Goal: Task Accomplishment & Management: Manage account settings

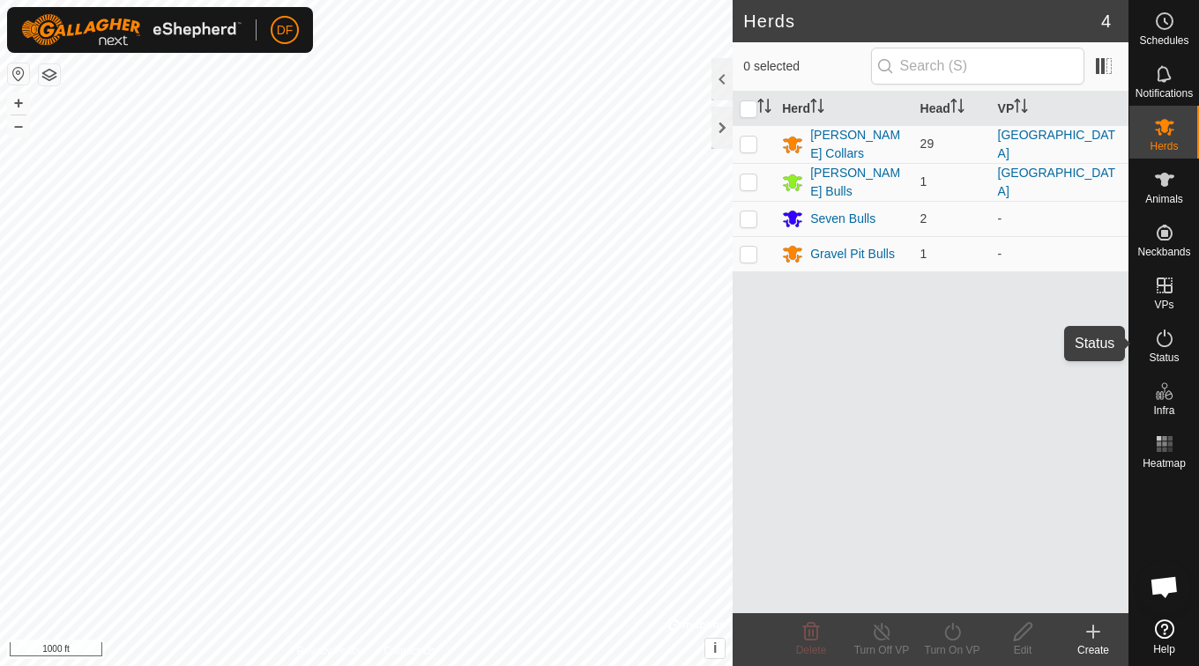
click at [1163, 346] on icon at bounding box center [1164, 339] width 16 height 18
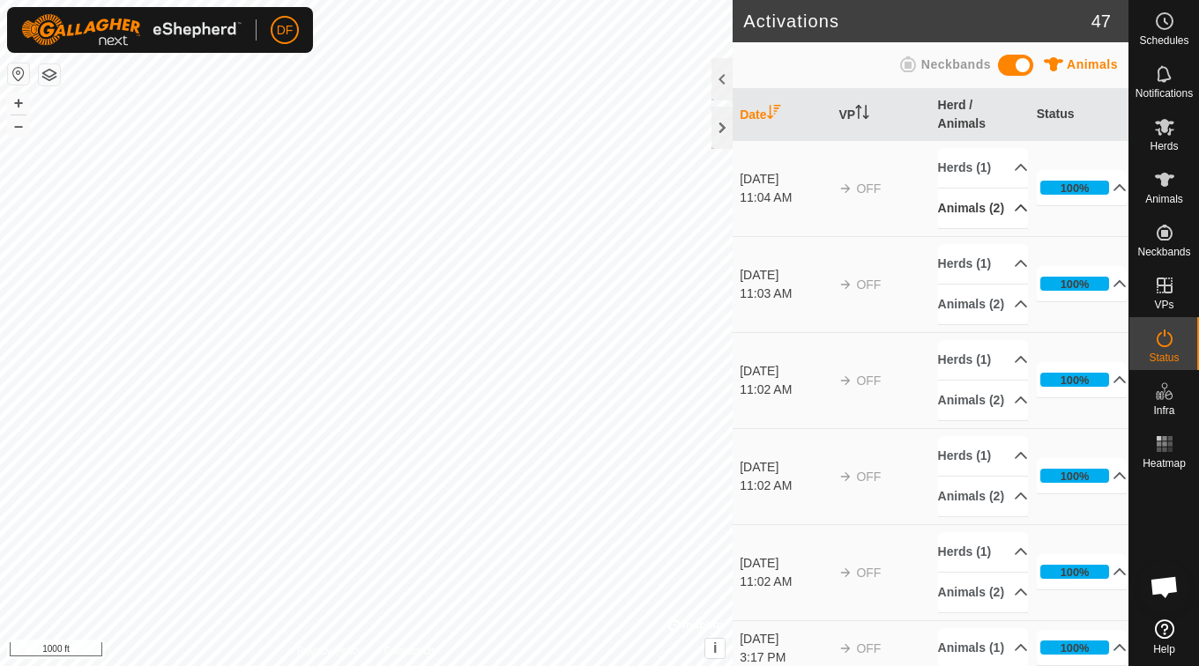
click at [1002, 228] on p-accordion-header "Animals (2)" at bounding box center [983, 209] width 91 height 40
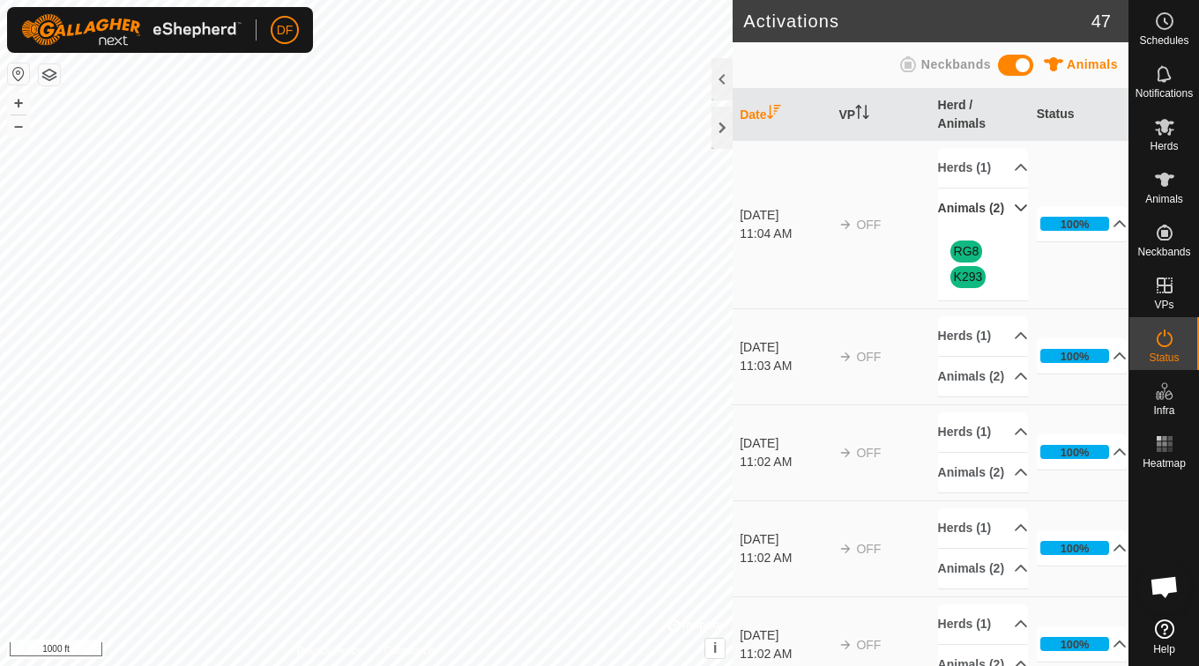
click at [1005, 228] on p-accordion-header "Animals (2)" at bounding box center [983, 209] width 91 height 40
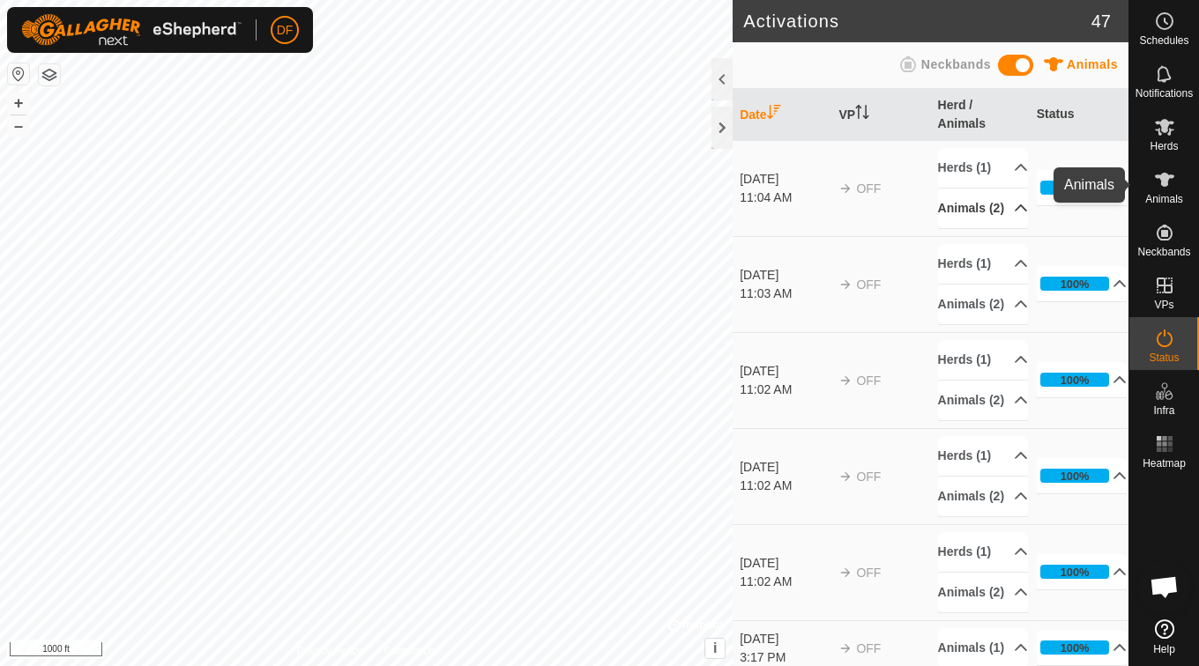
click at [1158, 171] on icon at bounding box center [1164, 179] width 21 height 21
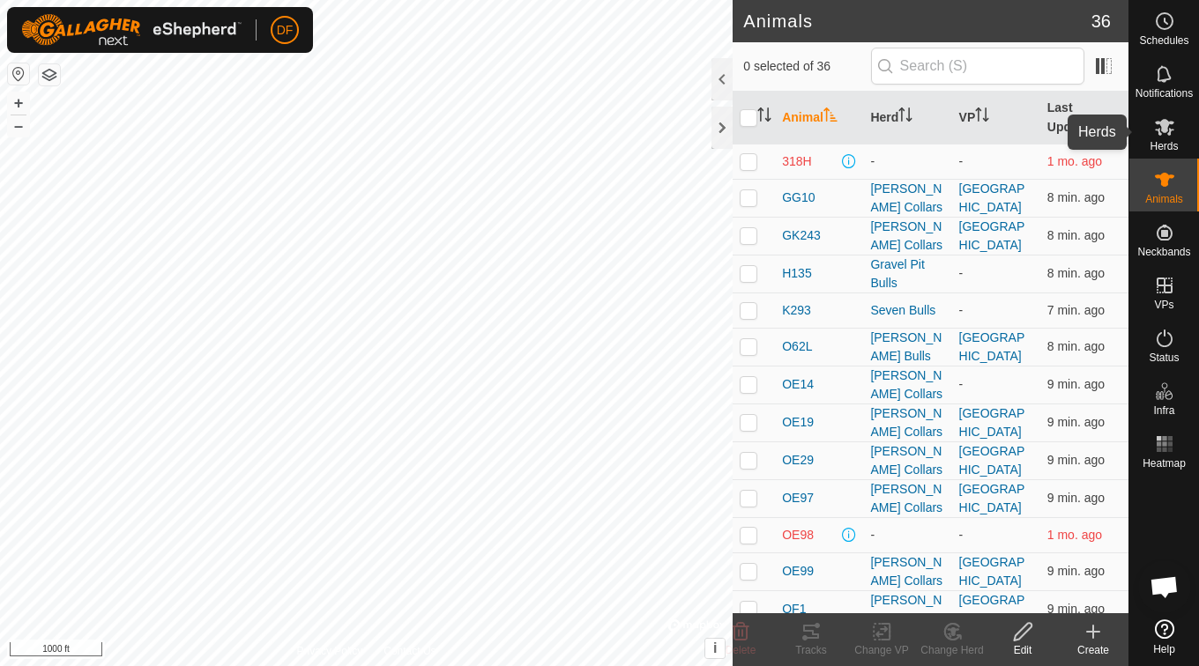
click at [1164, 126] on icon at bounding box center [1164, 127] width 19 height 17
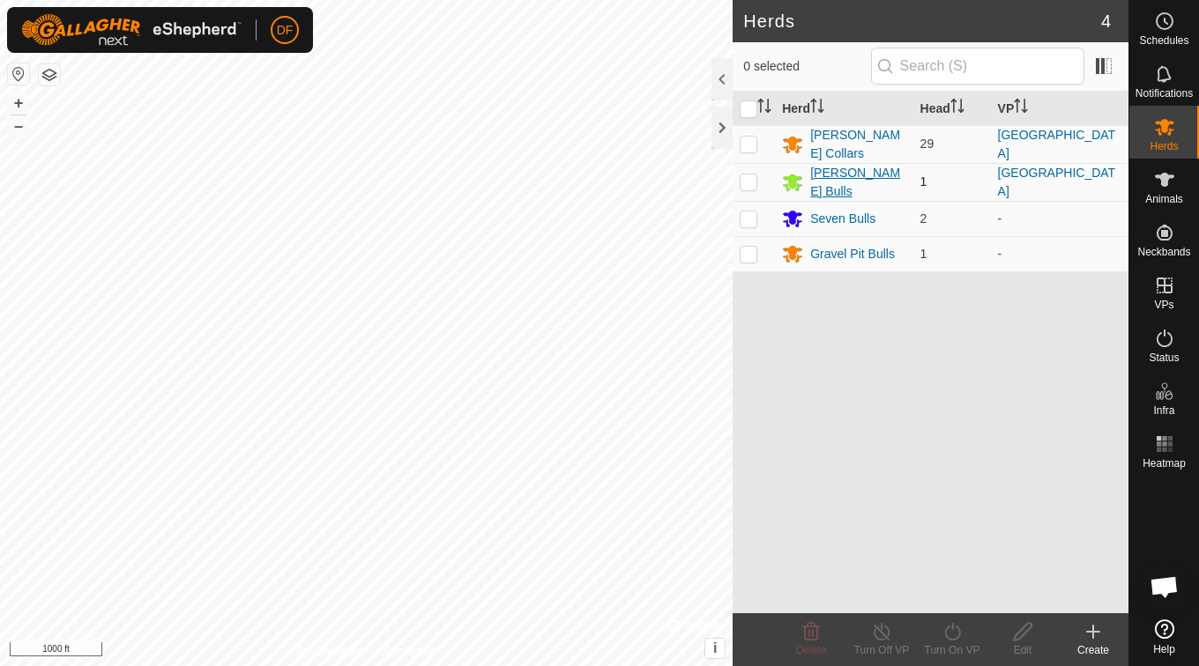
click at [852, 171] on div "[PERSON_NAME] Bulls" at bounding box center [857, 182] width 95 height 37
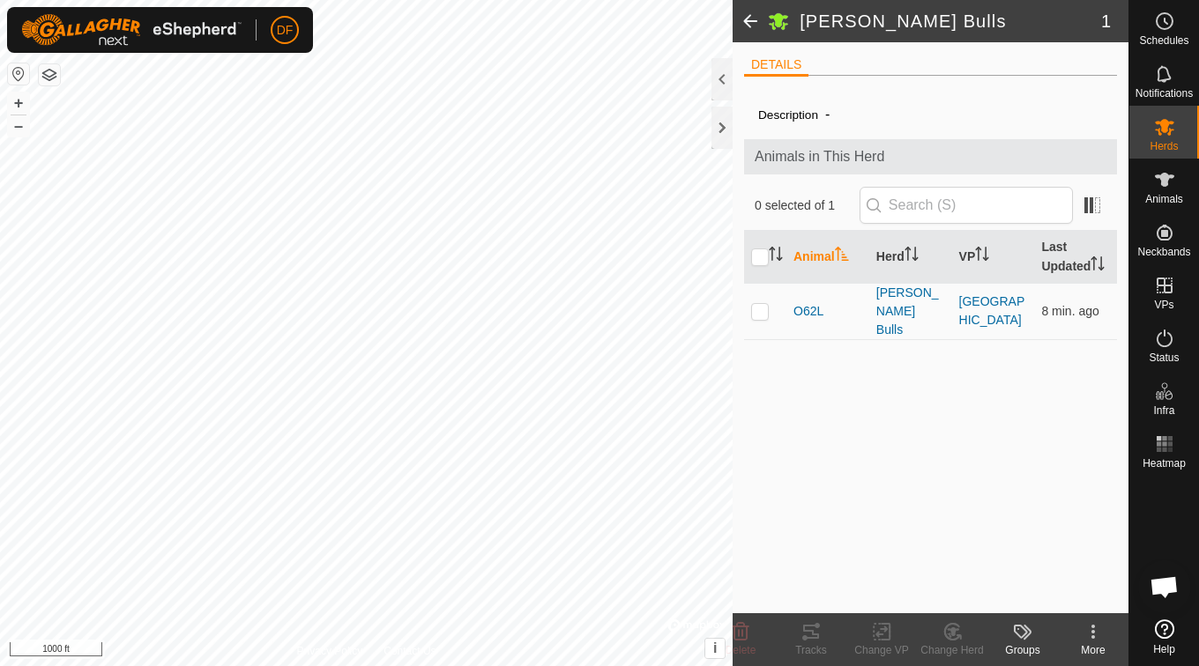
click at [747, 17] on span at bounding box center [749, 21] width 35 height 42
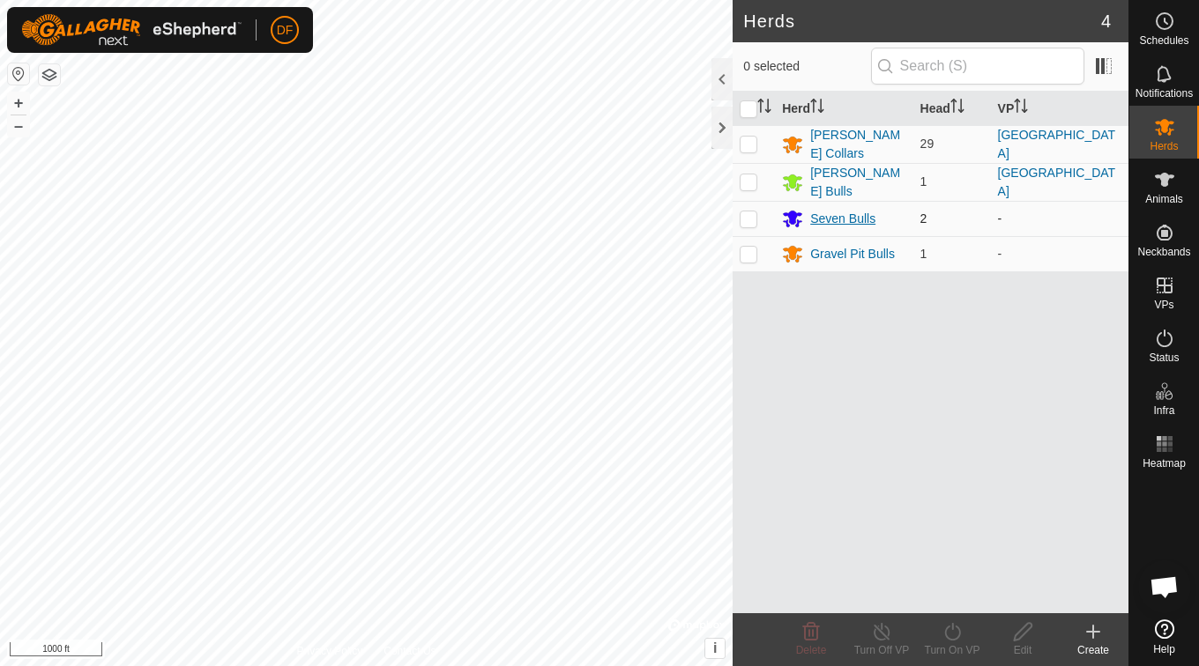
click at [833, 213] on div "Seven Bulls" at bounding box center [842, 219] width 65 height 19
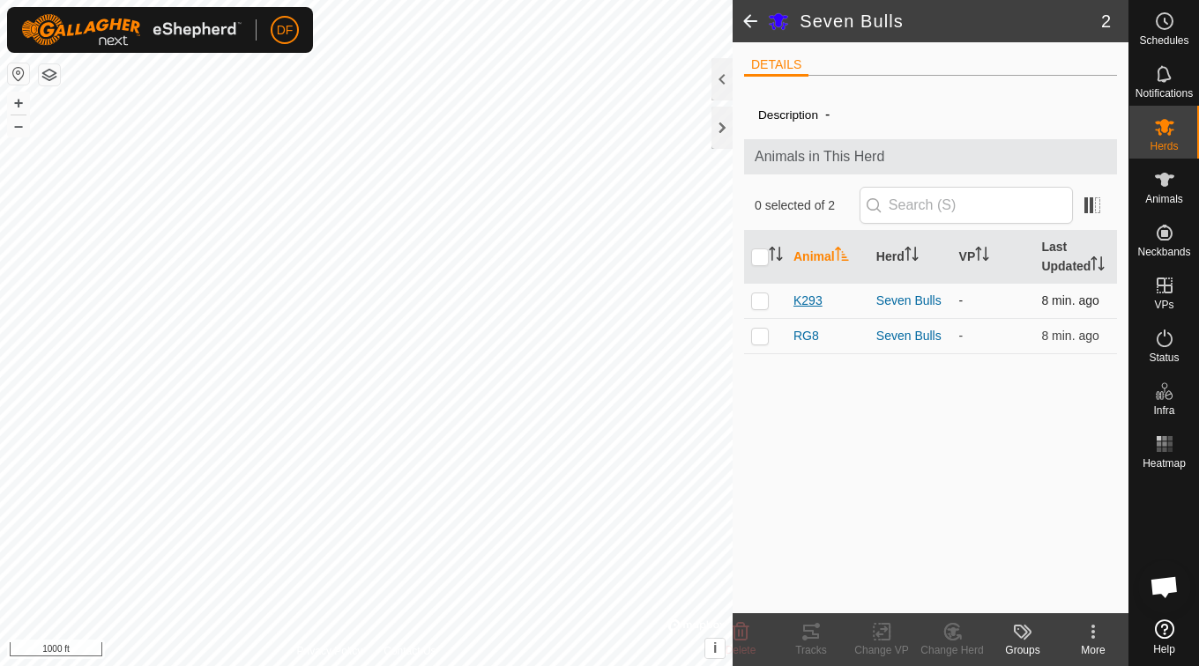
click at [814, 306] on span "K293" at bounding box center [807, 301] width 29 height 19
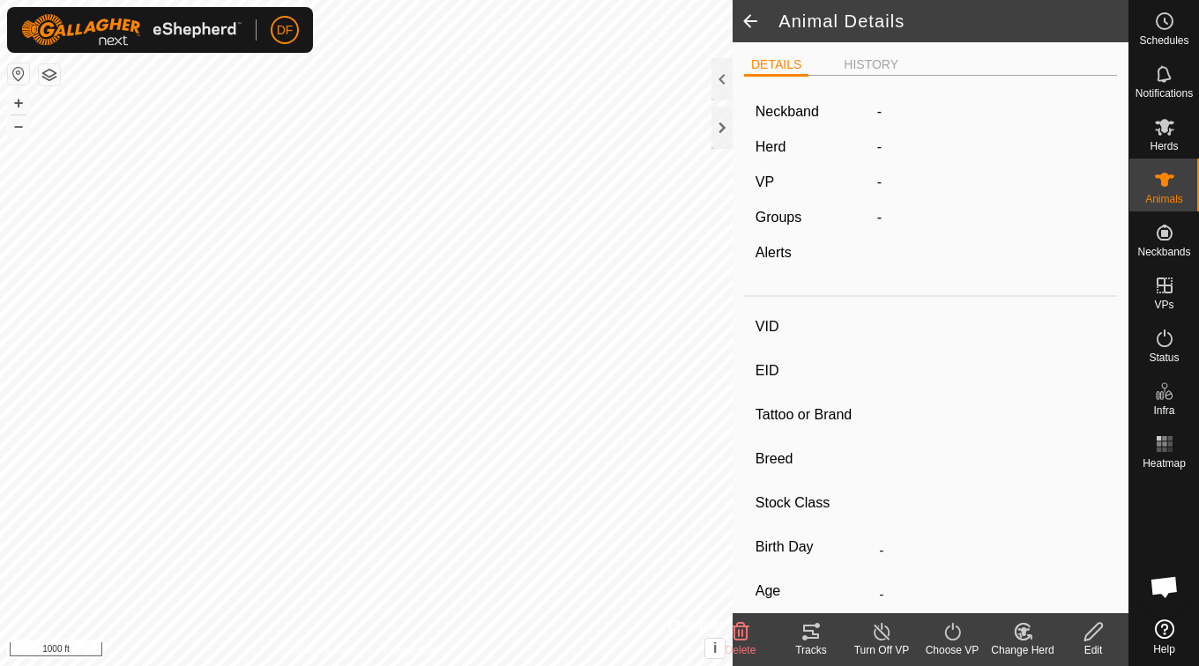
type input "K293"
type input "-"
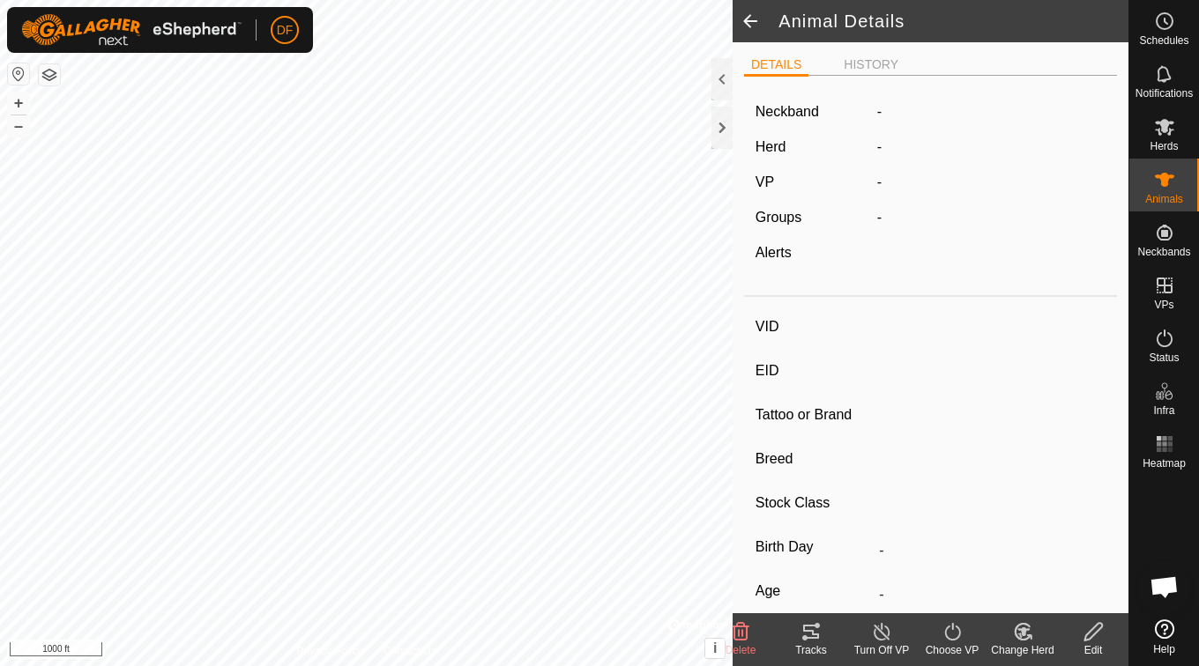
type input "0 kg"
type input "-"
type input "RG8"
type input "-"
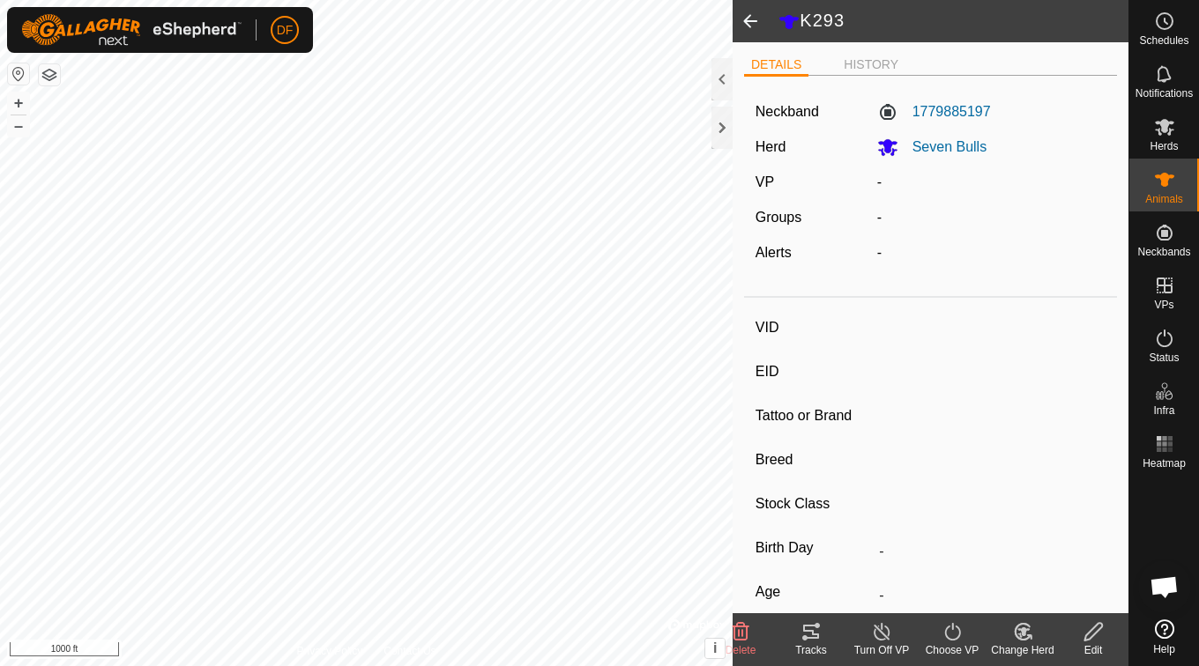
type input "-"
type input "0 kg"
type input "-"
click at [753, 26] on span at bounding box center [749, 21] width 35 height 42
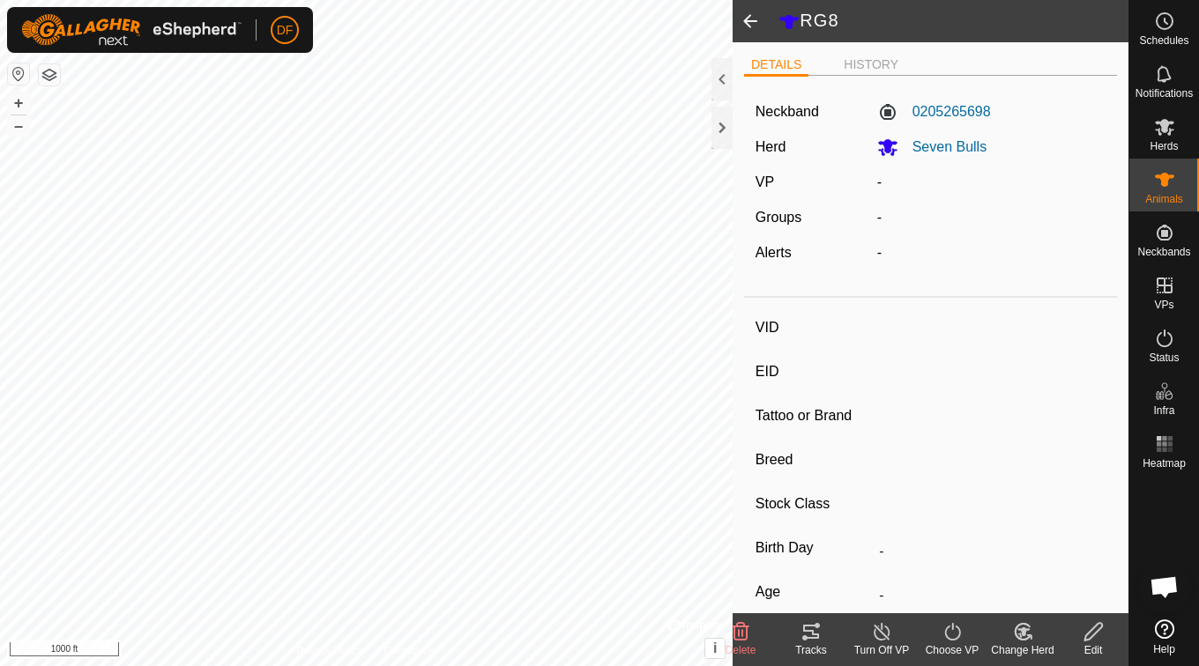
type input "K293"
type input "-"
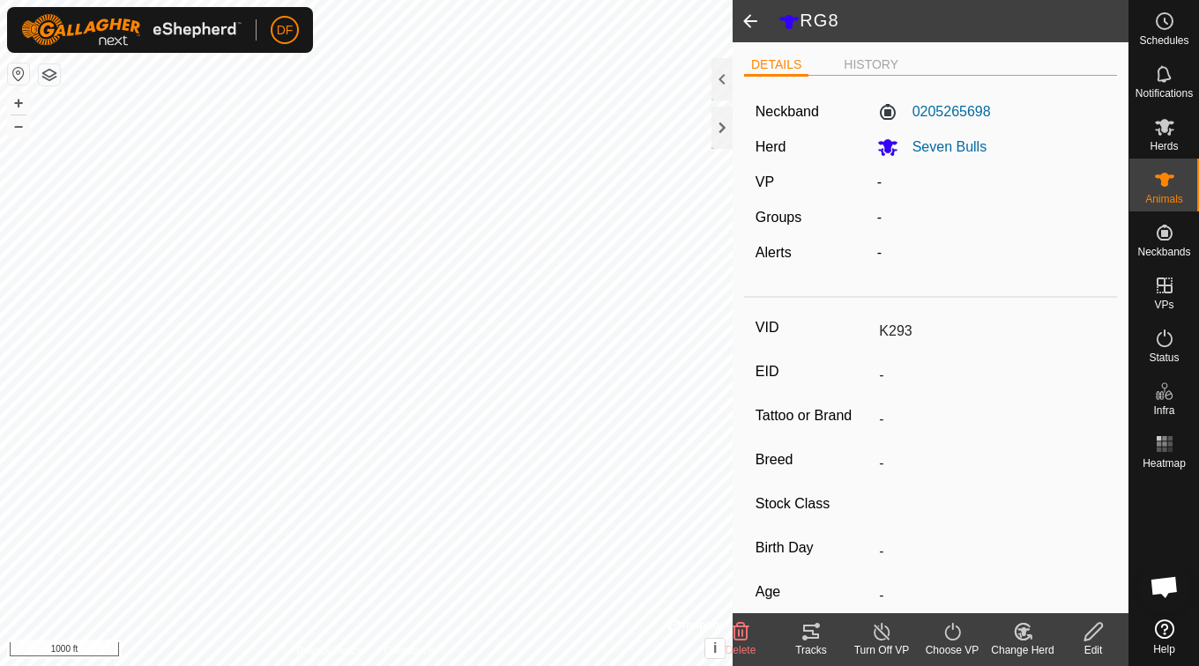
type input "0 kg"
type input "-"
click at [753, 26] on span at bounding box center [749, 21] width 35 height 42
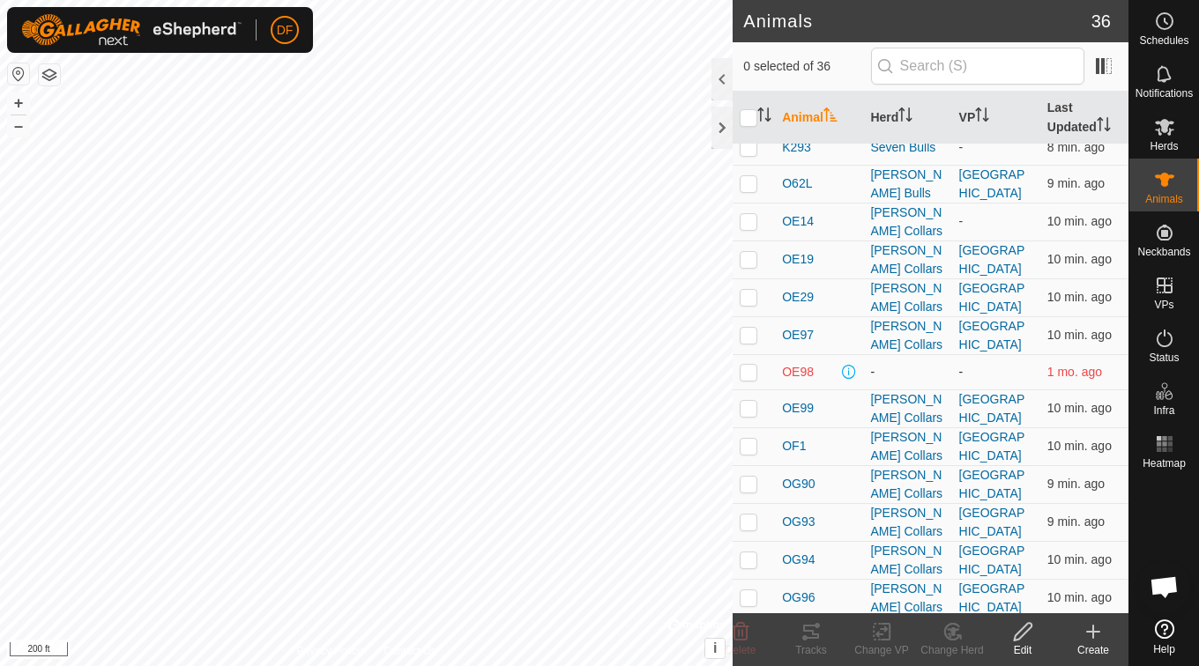
scroll to position [93, 0]
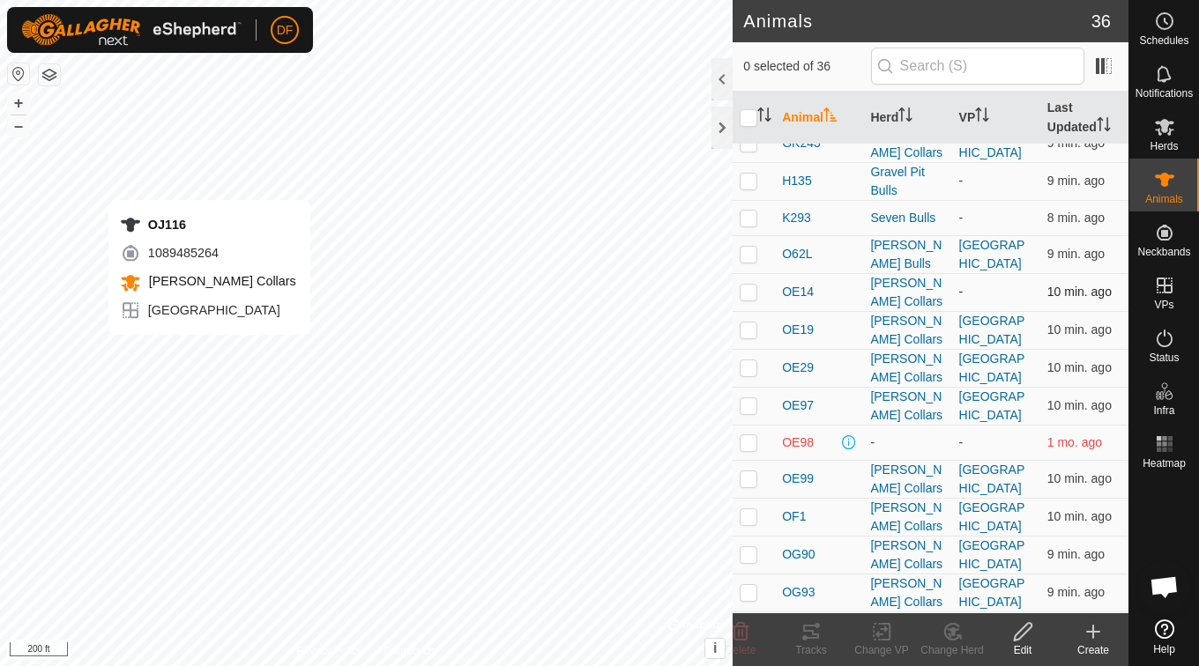
checkbox input "true"
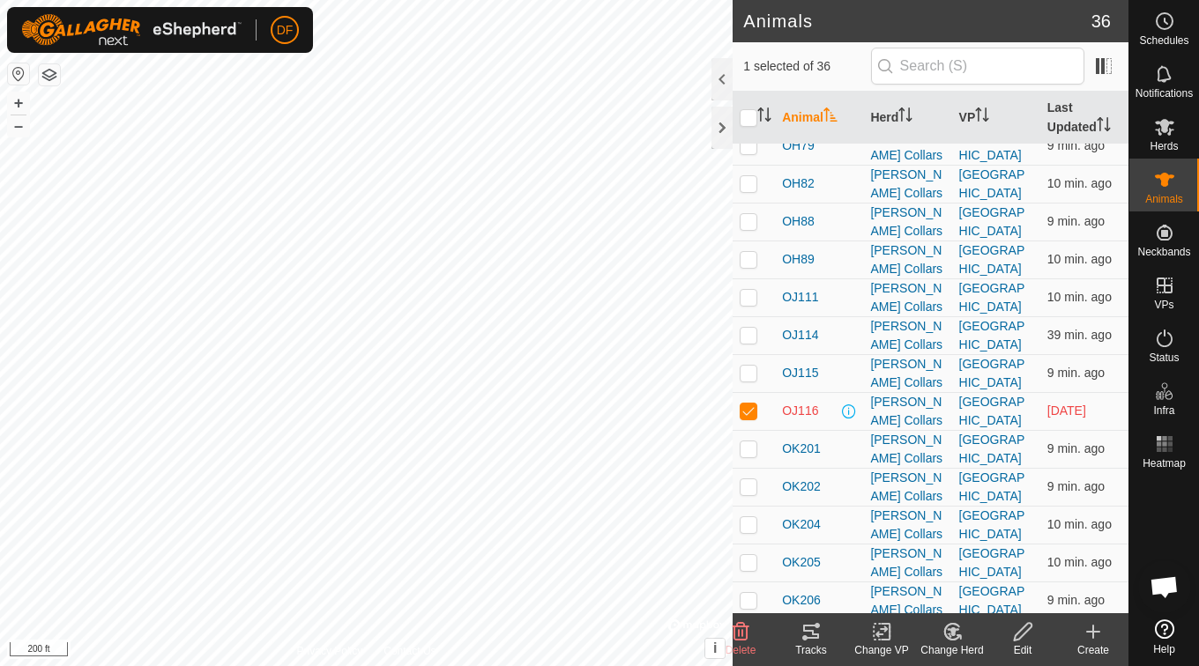
scroll to position [805, 0]
click at [801, 403] on span "OJ116" at bounding box center [800, 408] width 36 height 19
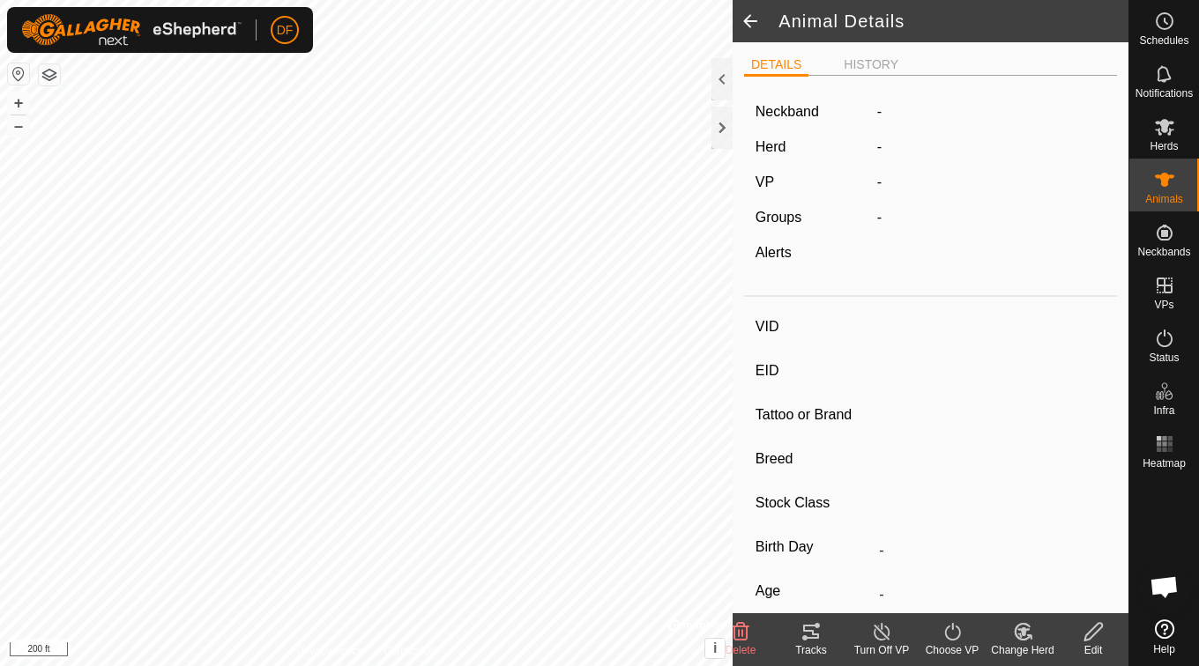
type input "OJ116"
type input "-"
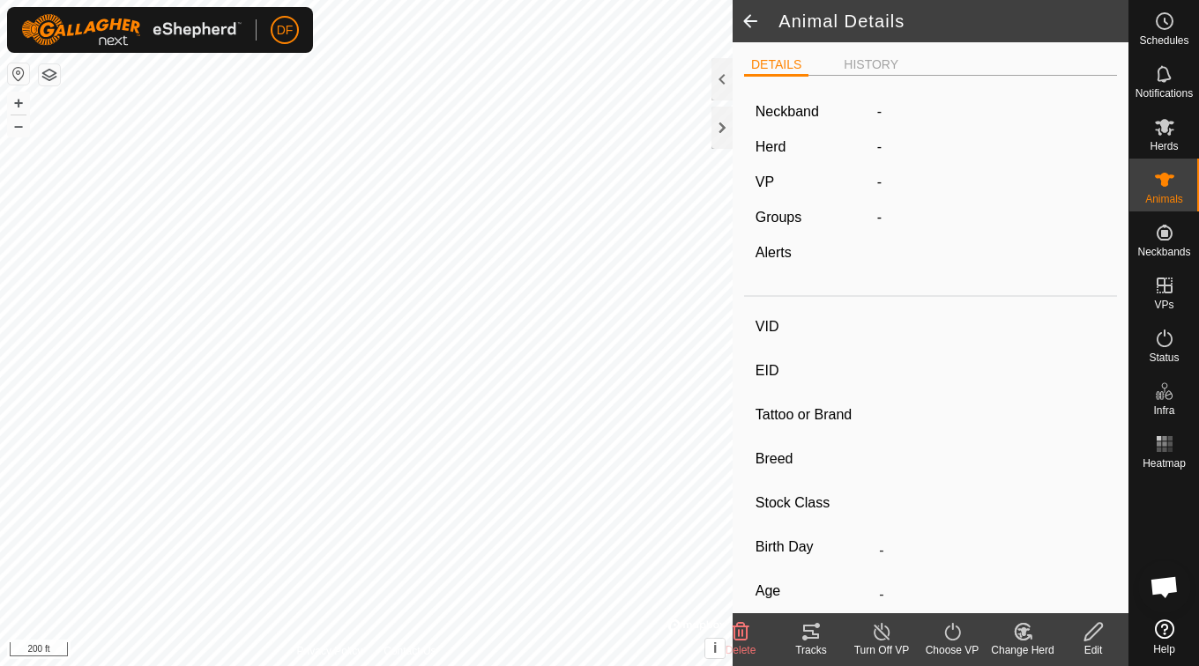
type input "-"
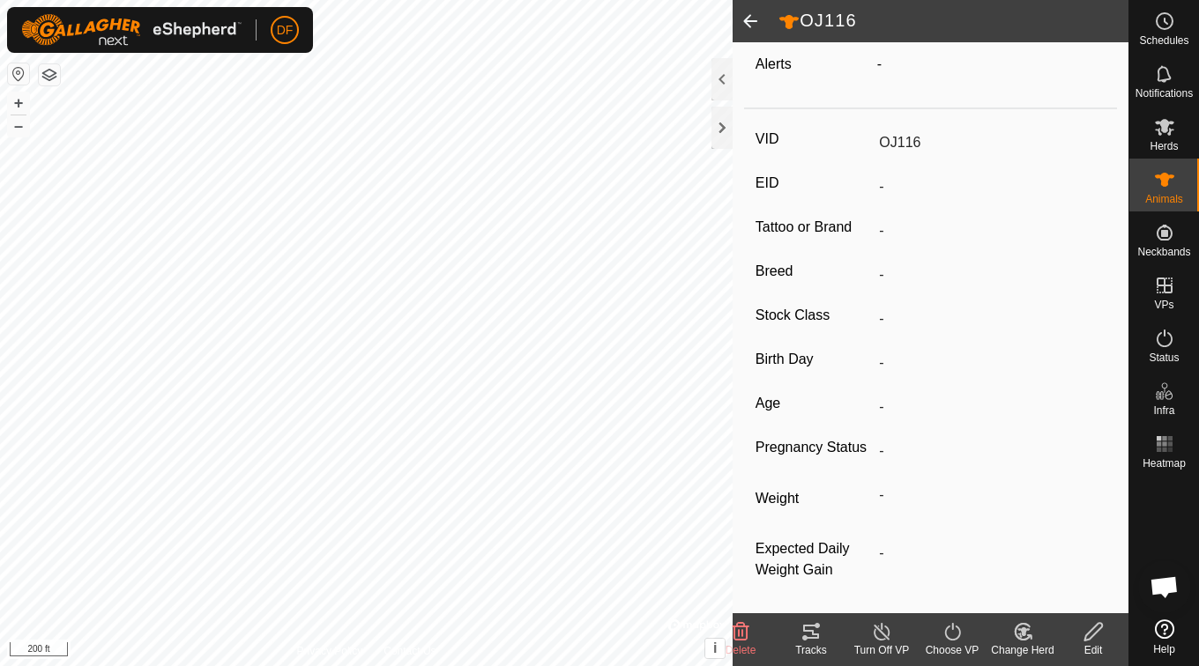
scroll to position [115, 0]
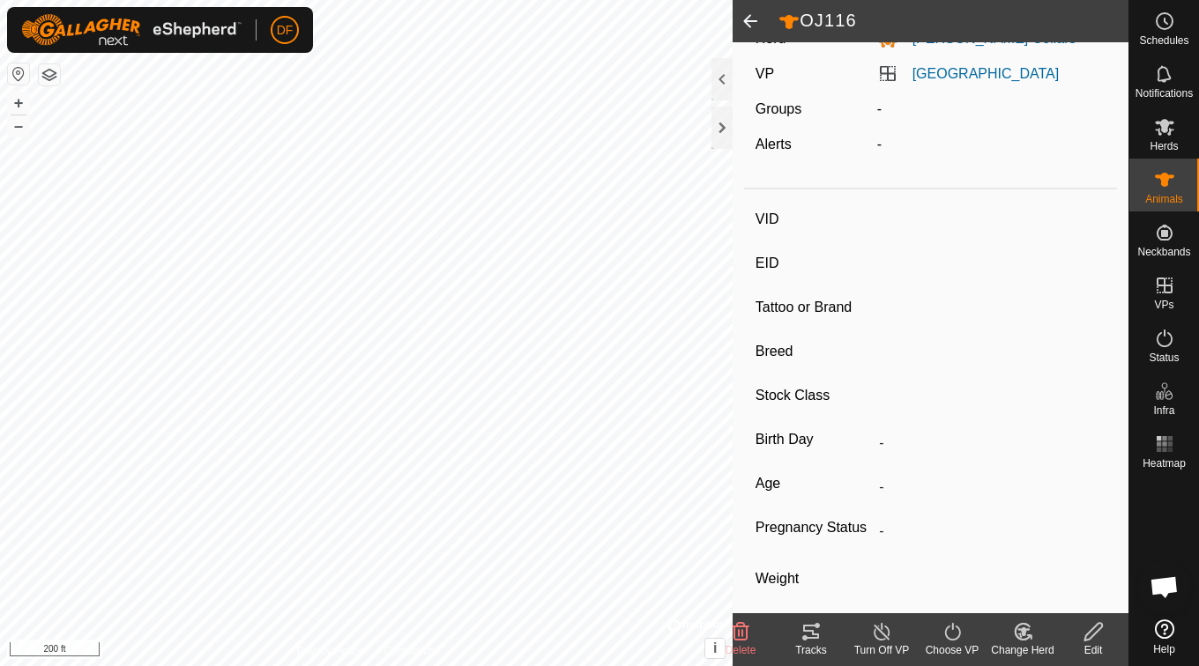
type input "OE14"
type input "-"
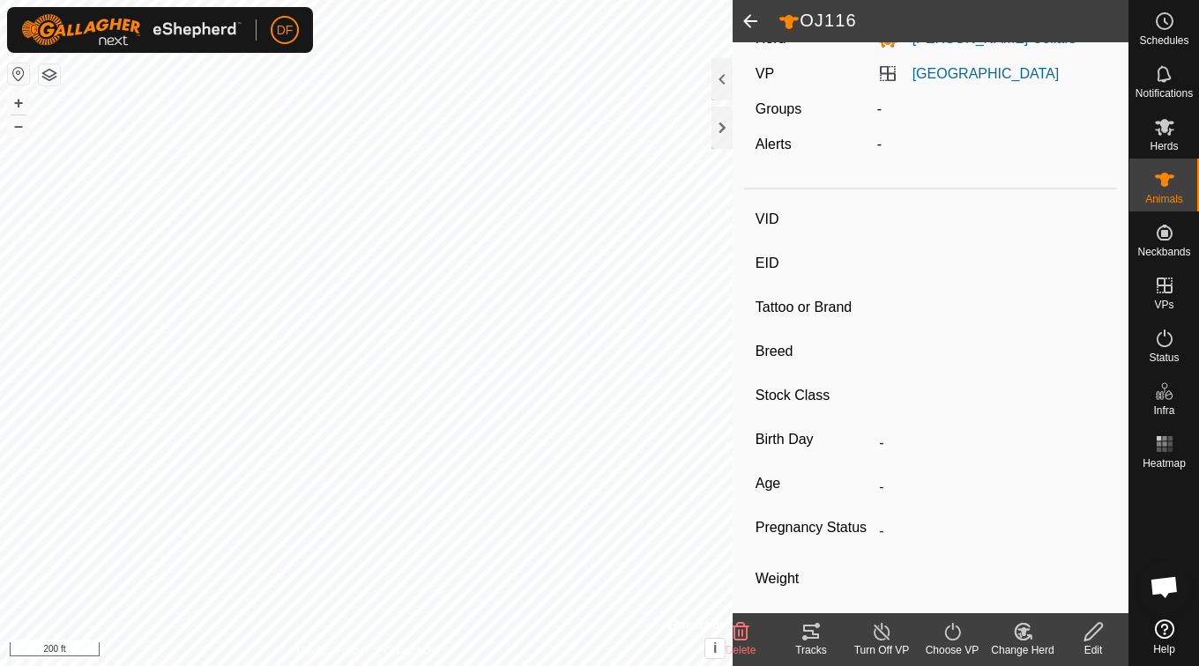
type input "-"
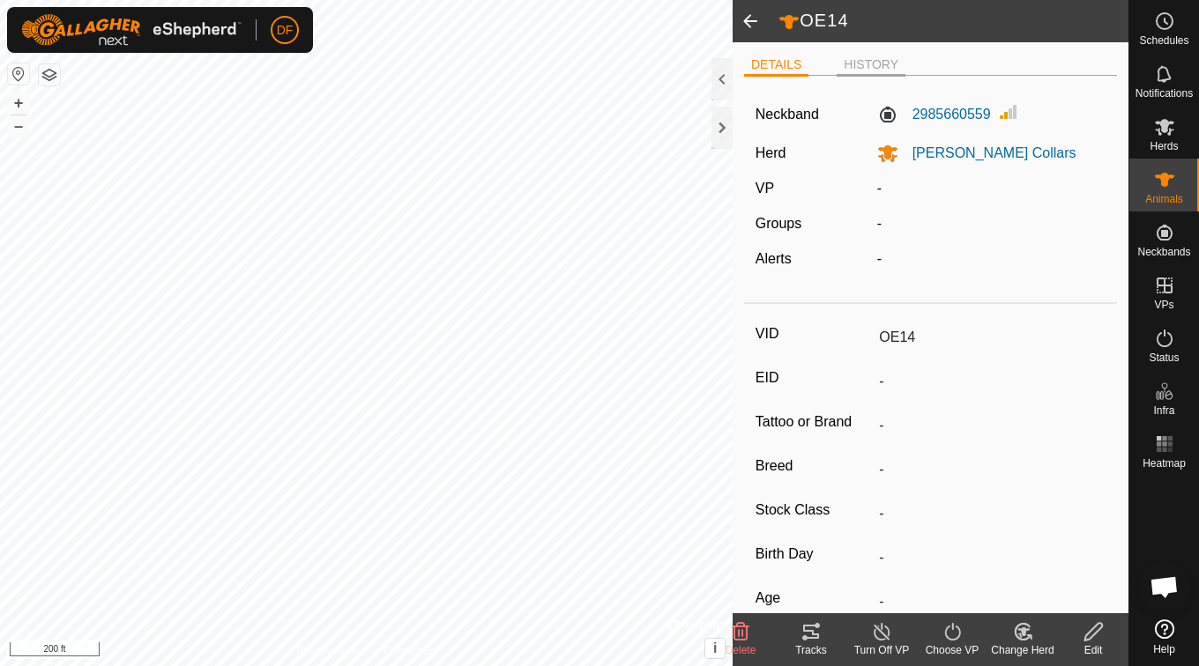
click at [848, 56] on li "HISTORY" at bounding box center [870, 66] width 69 height 21
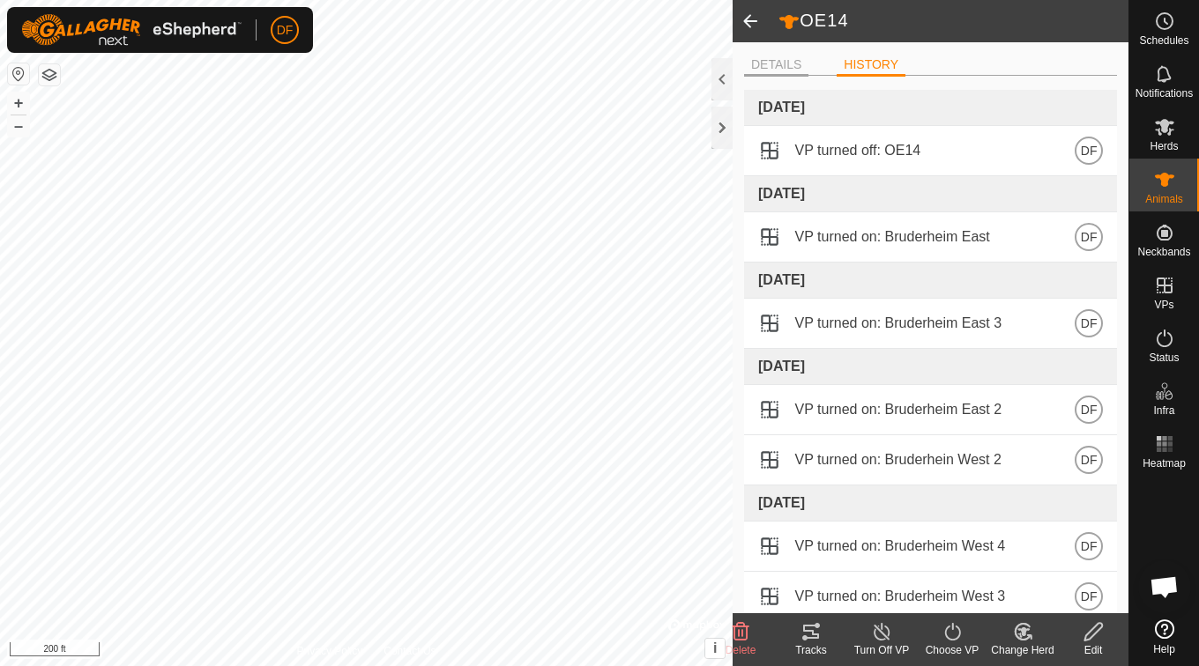
click at [776, 63] on li "DETAILS" at bounding box center [776, 66] width 64 height 21
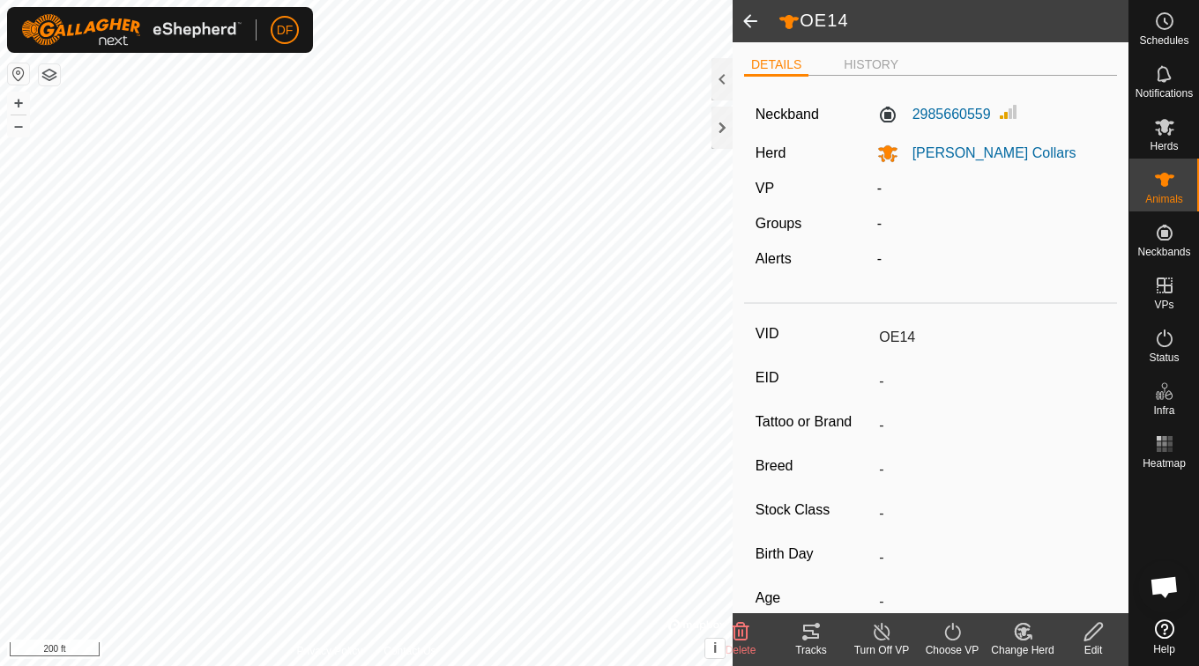
click at [807, 630] on icon at bounding box center [811, 632] width 16 height 14
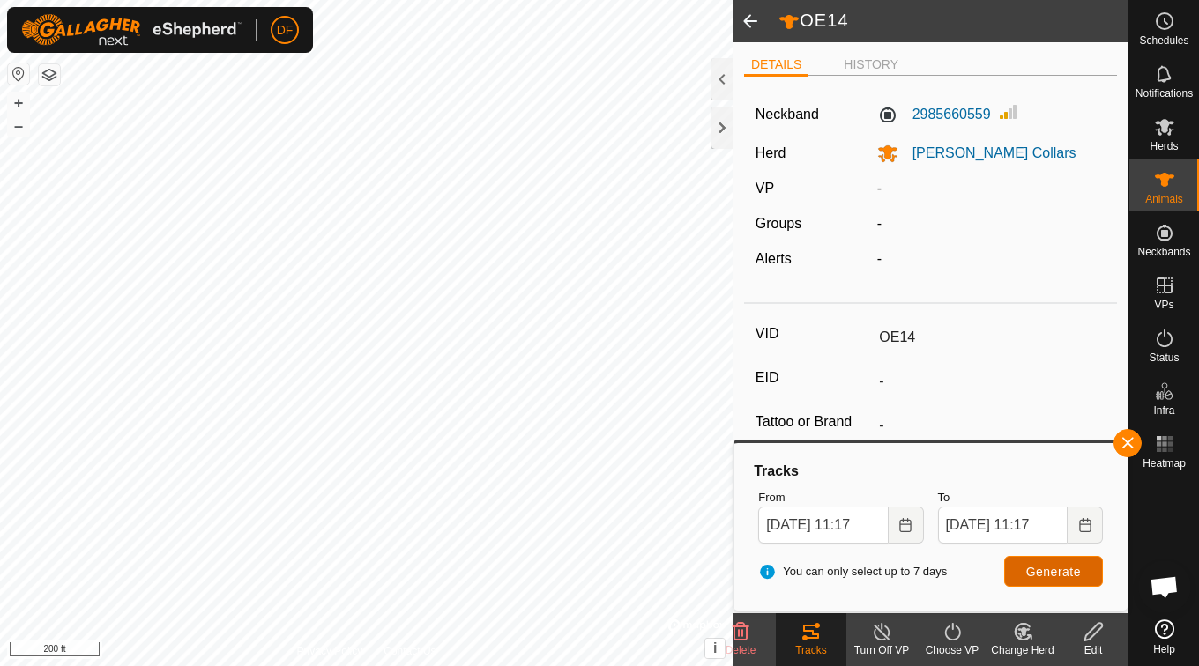
click at [1039, 575] on span "Generate" at bounding box center [1053, 572] width 55 height 14
click at [747, 20] on span at bounding box center [749, 21] width 35 height 42
type input "OJ116"
type input "-"
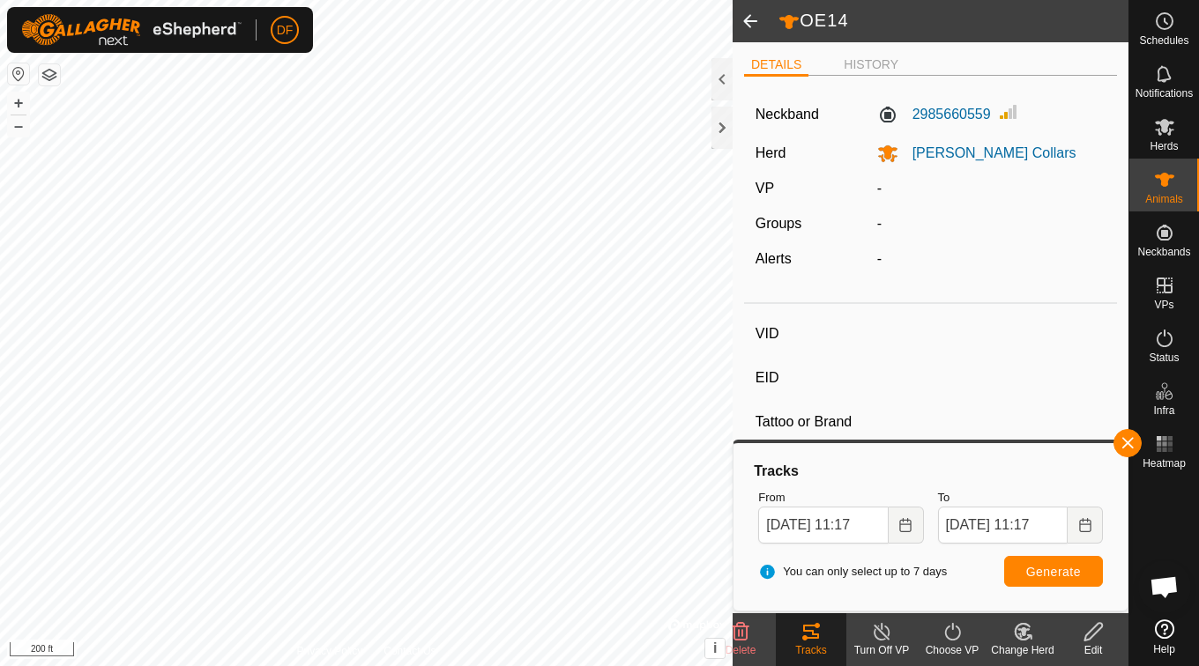
type input "-"
click at [747, 20] on span at bounding box center [749, 21] width 35 height 42
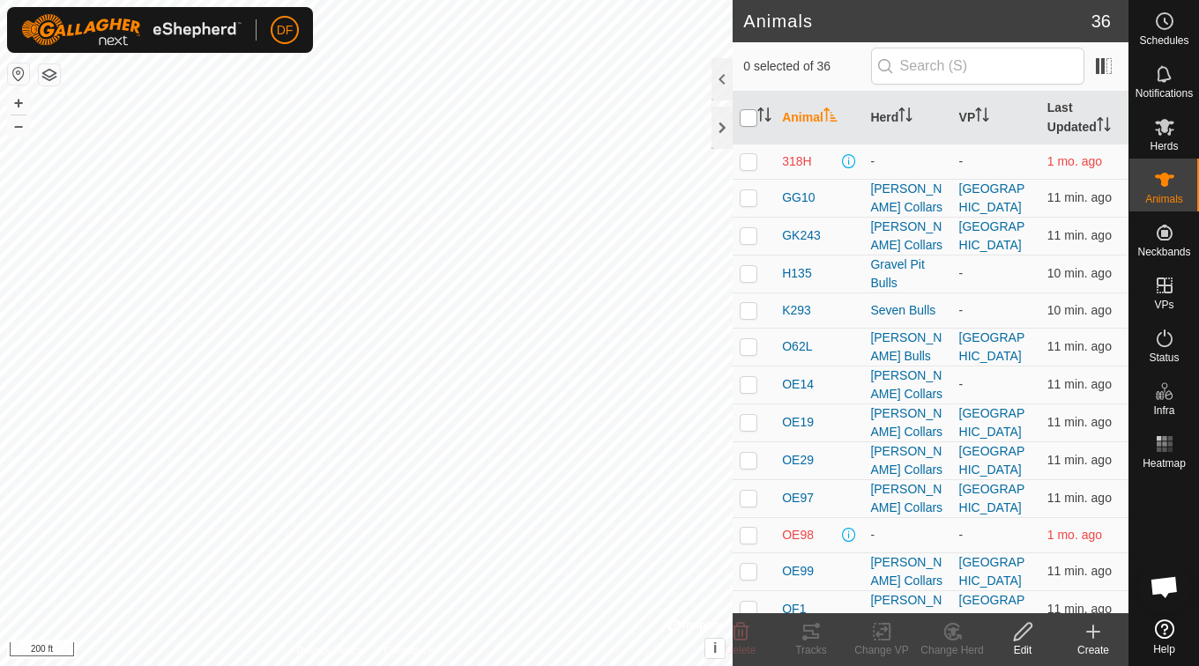
click at [750, 116] on input "checkbox" at bounding box center [749, 118] width 18 height 18
checkbox input "true"
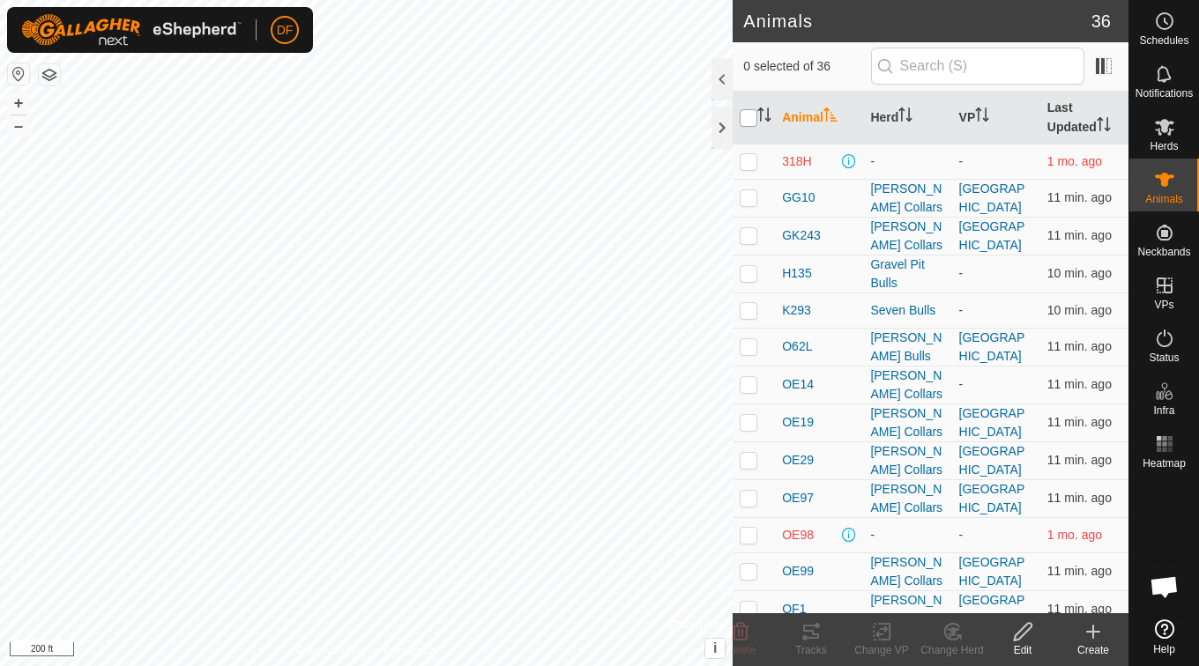
checkbox input "true"
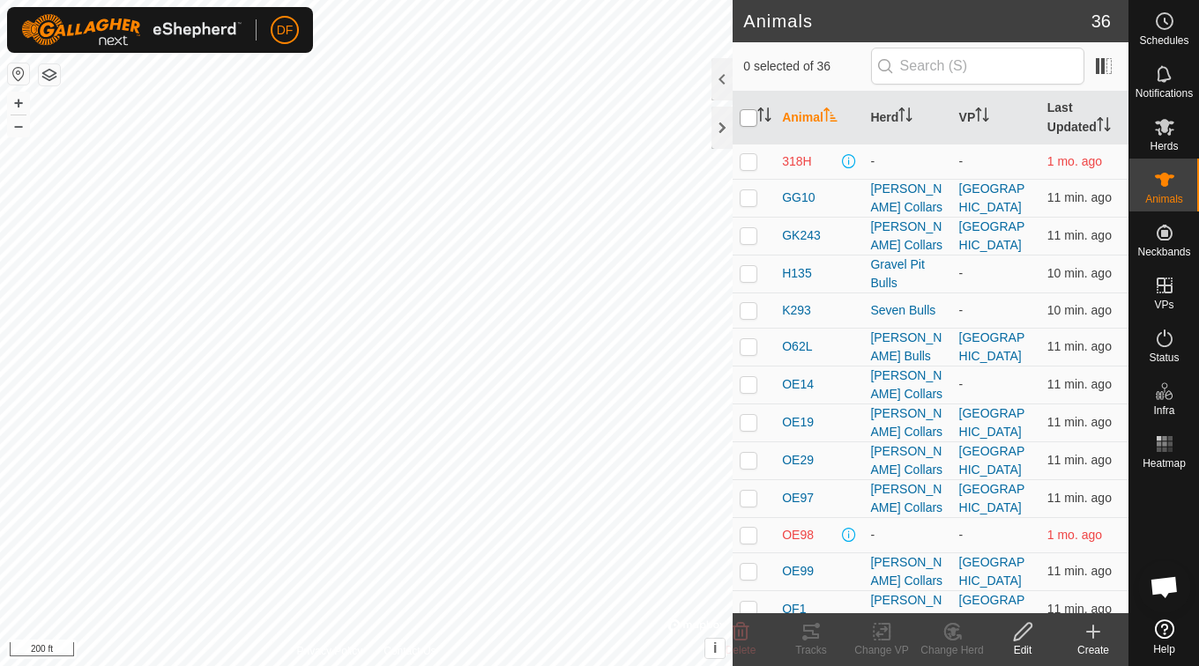
checkbox input "true"
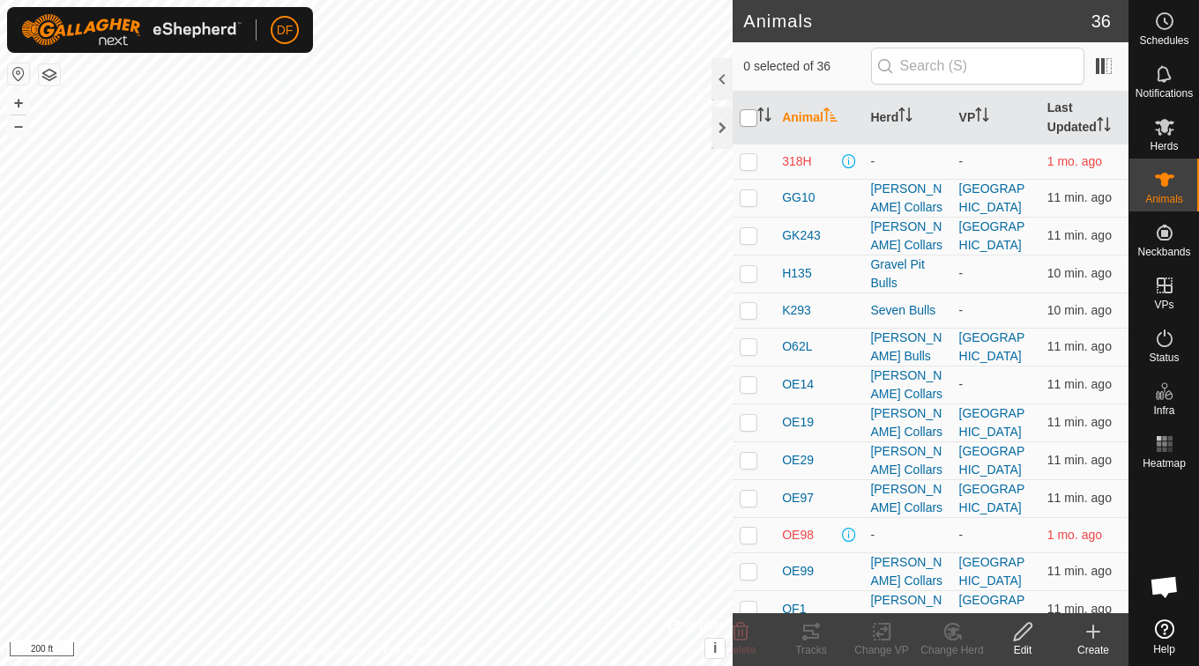
checkbox input "true"
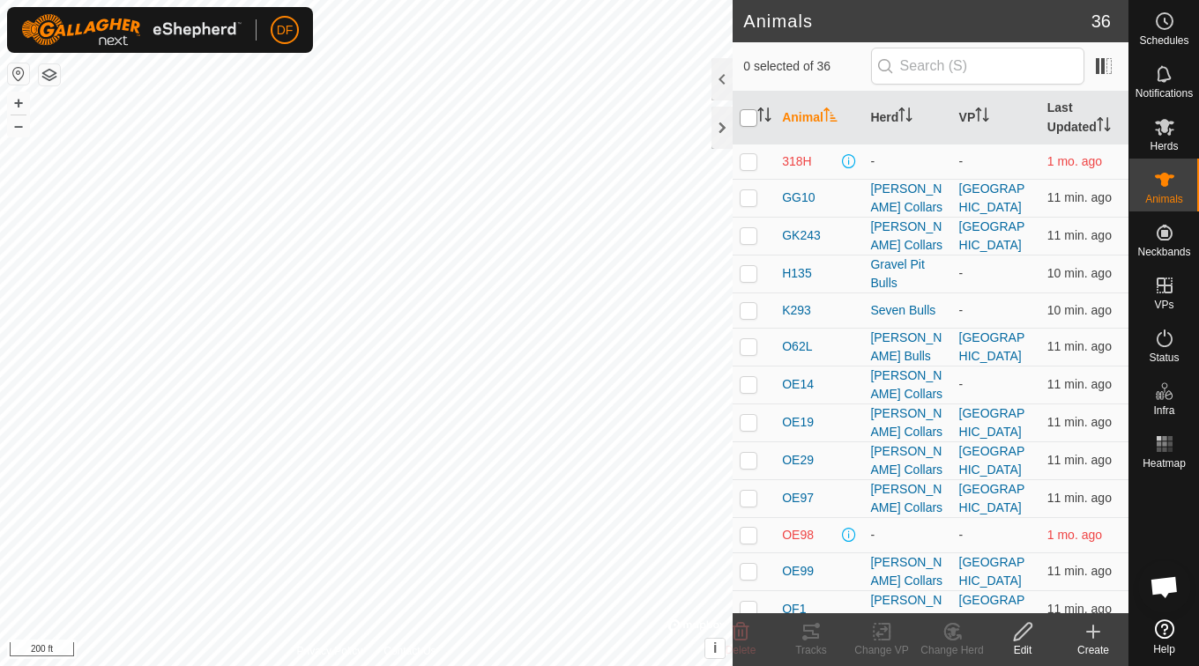
checkbox input "true"
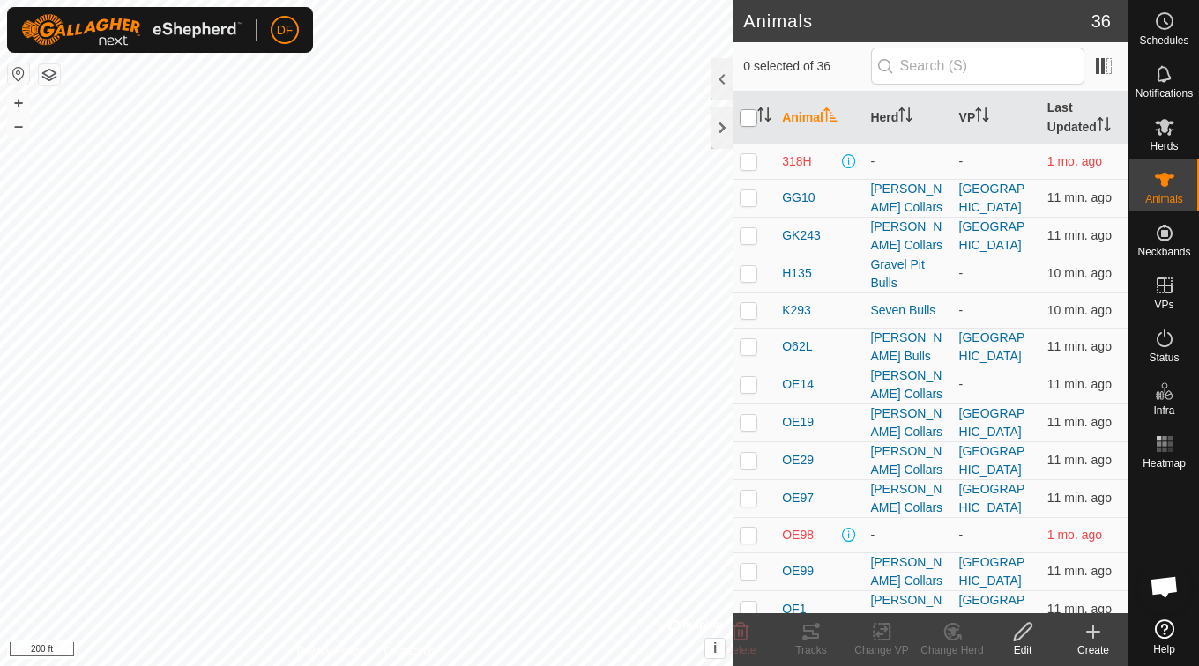
checkbox input "true"
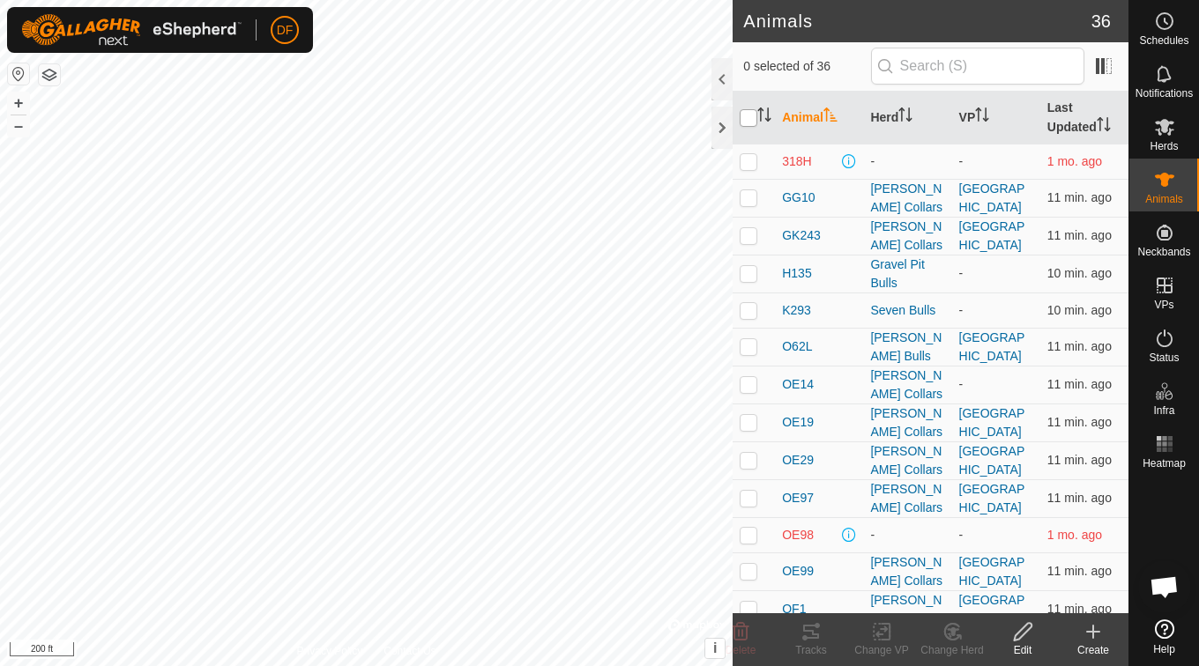
checkbox input "true"
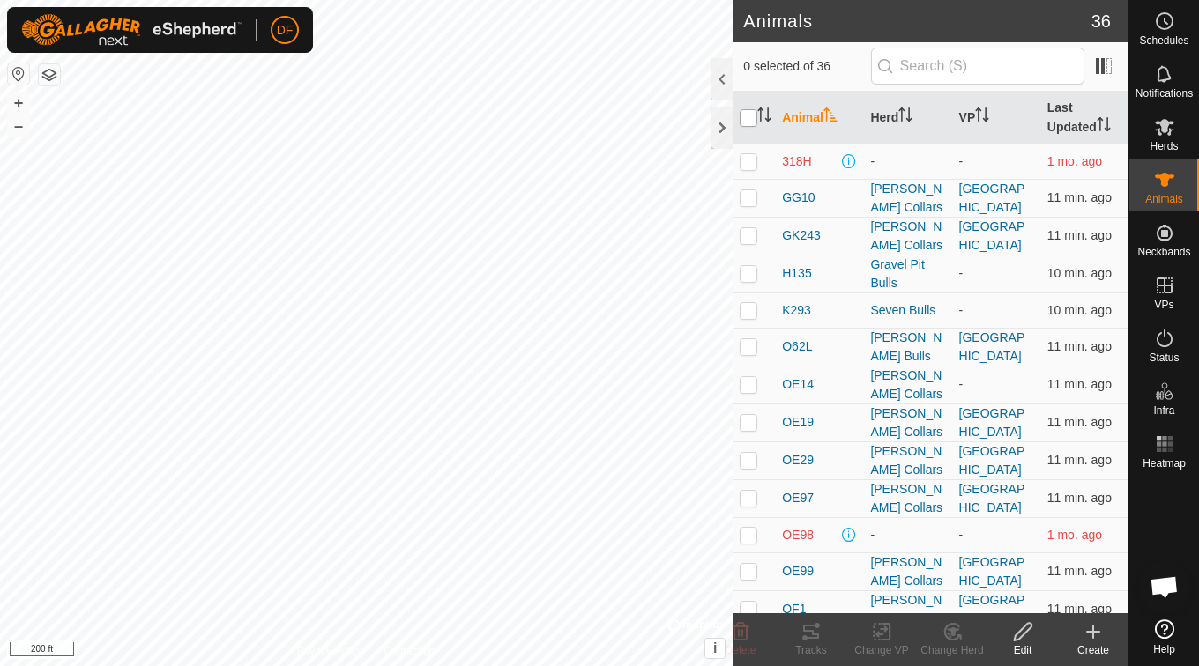
checkbox input "true"
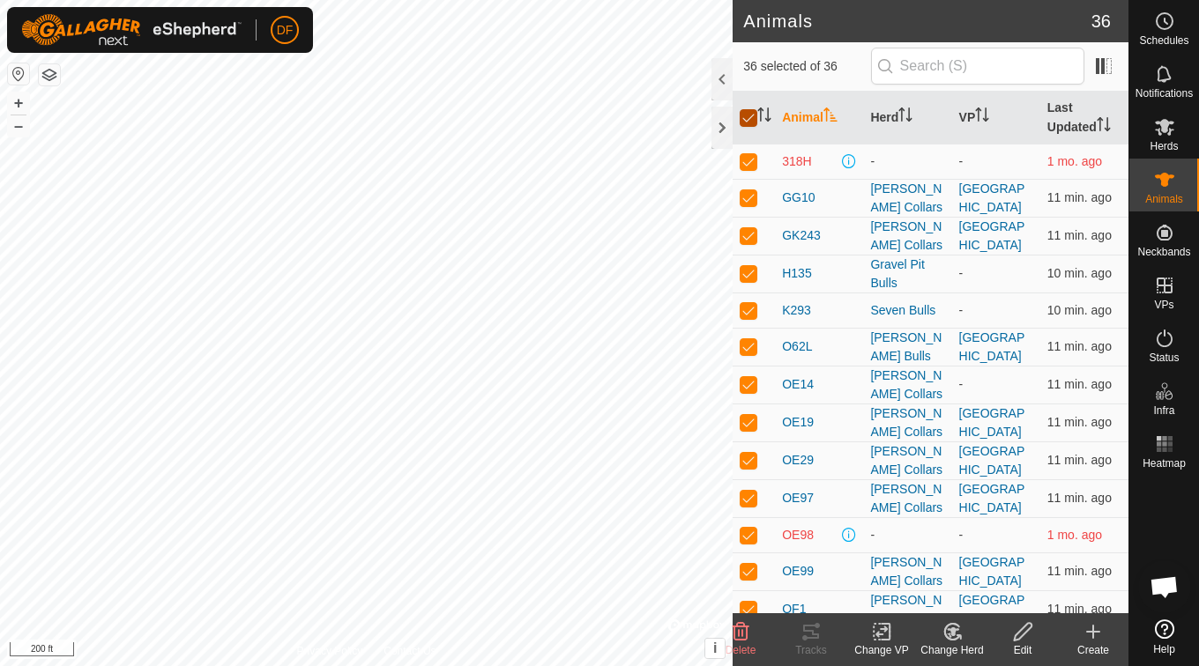
click at [751, 113] on input "checkbox" at bounding box center [749, 118] width 18 height 18
checkbox input "false"
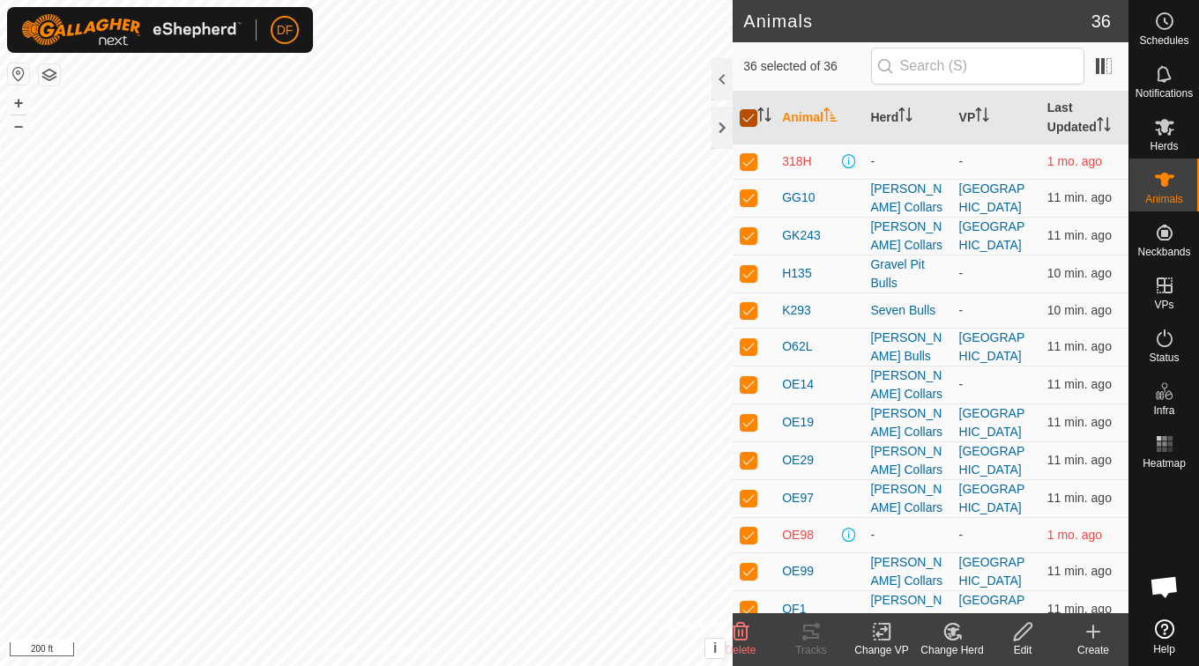
checkbox input "false"
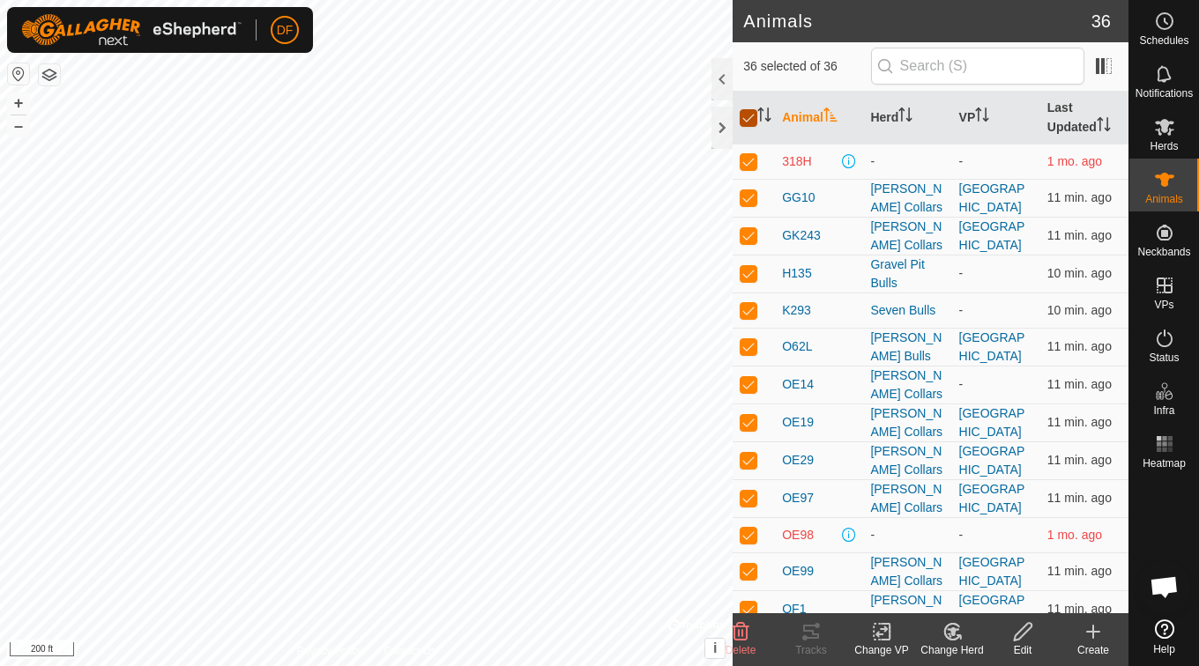
checkbox input "false"
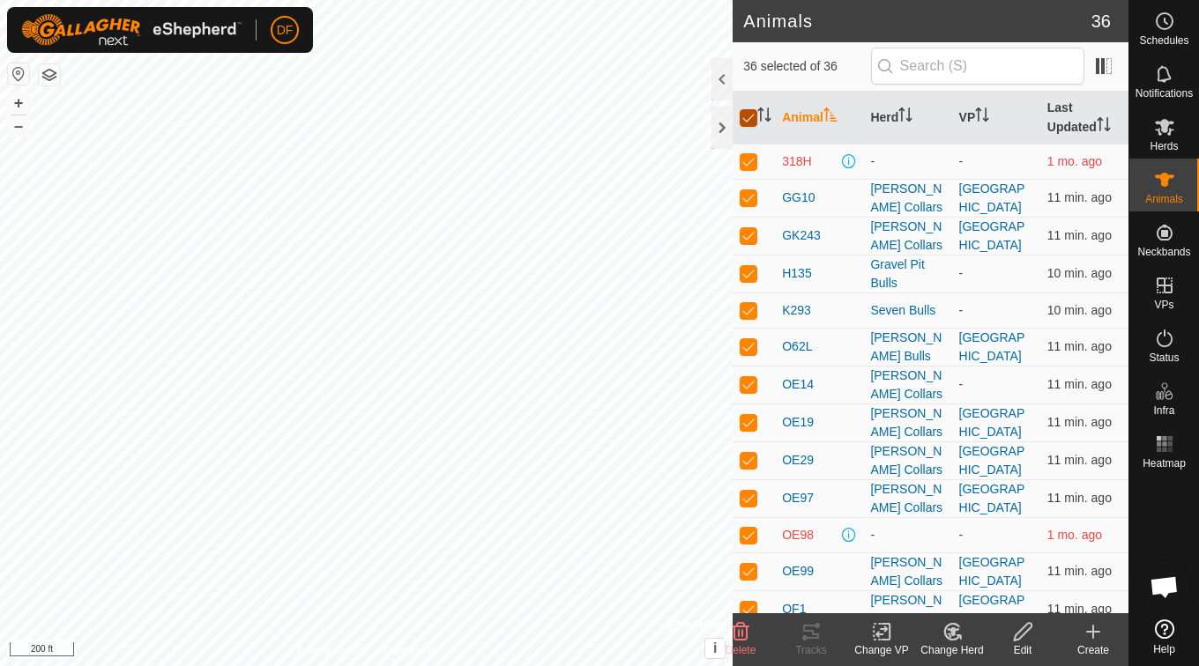
checkbox input "false"
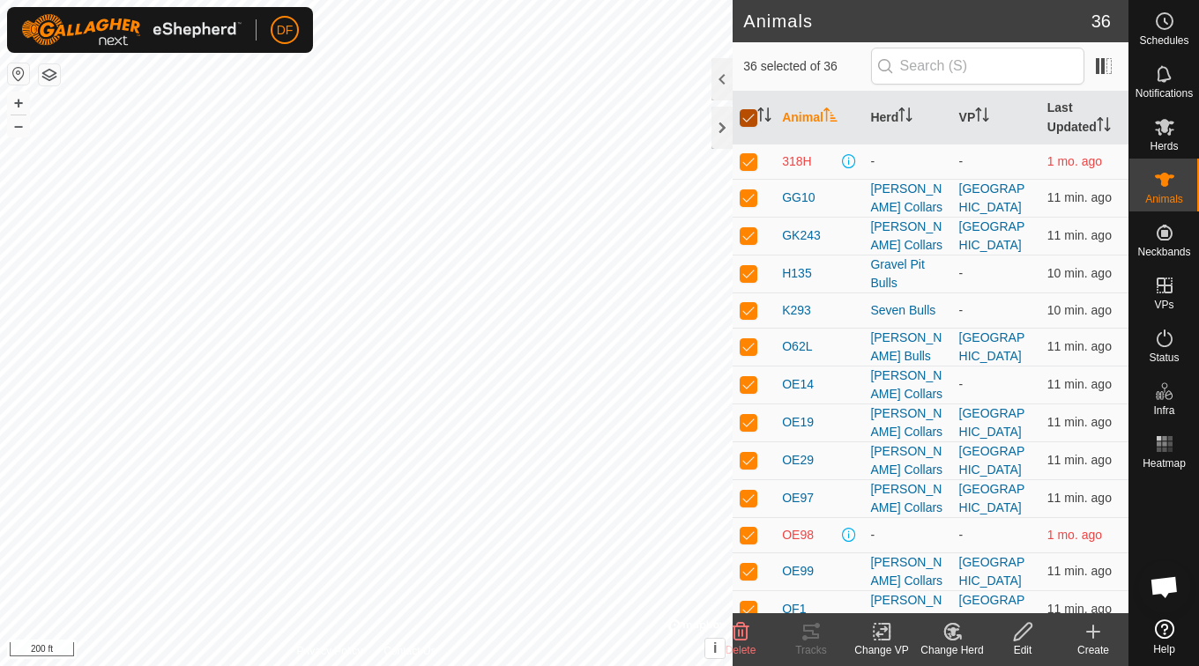
checkbox input "false"
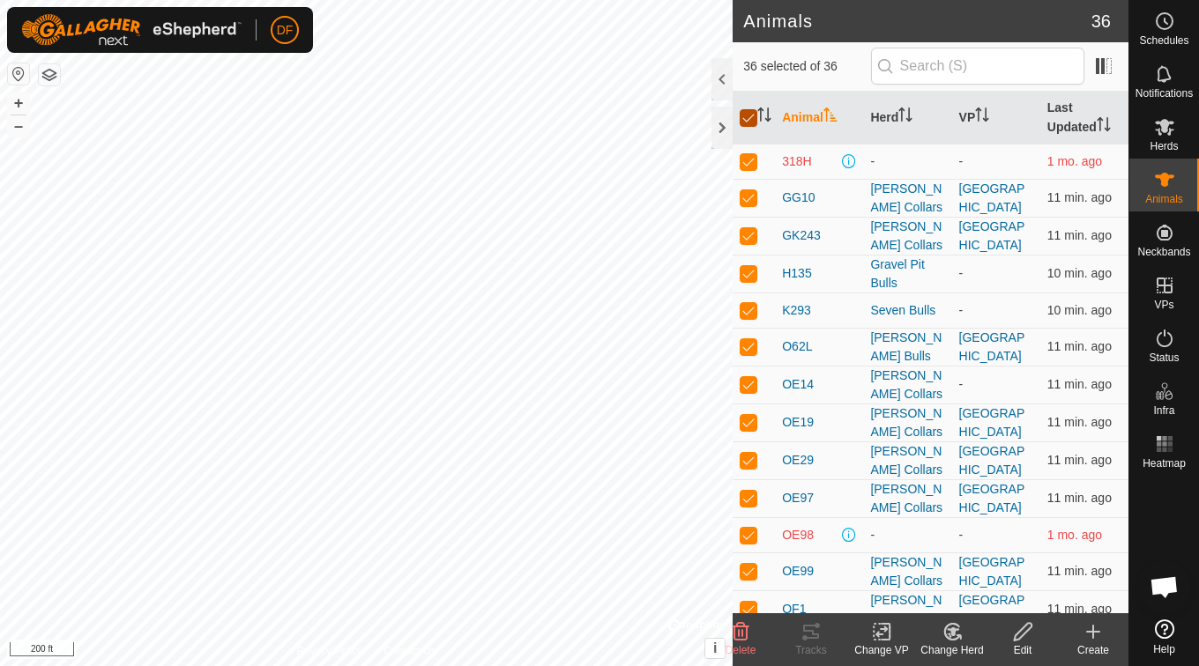
checkbox input "false"
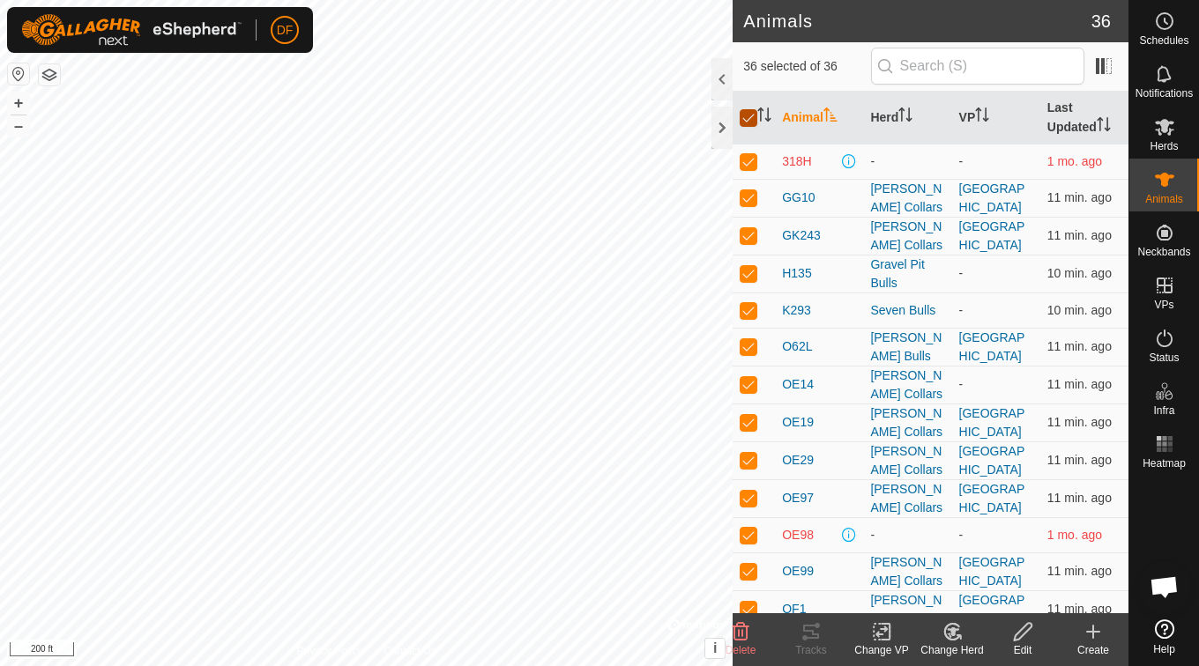
checkbox input "false"
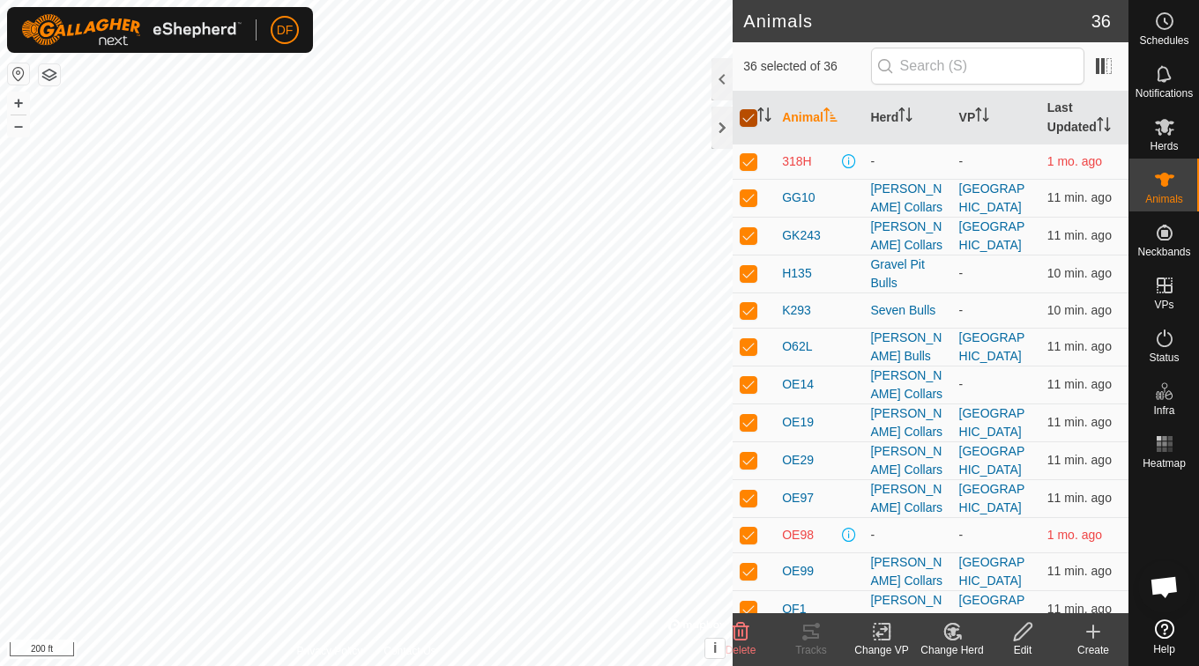
checkbox input "false"
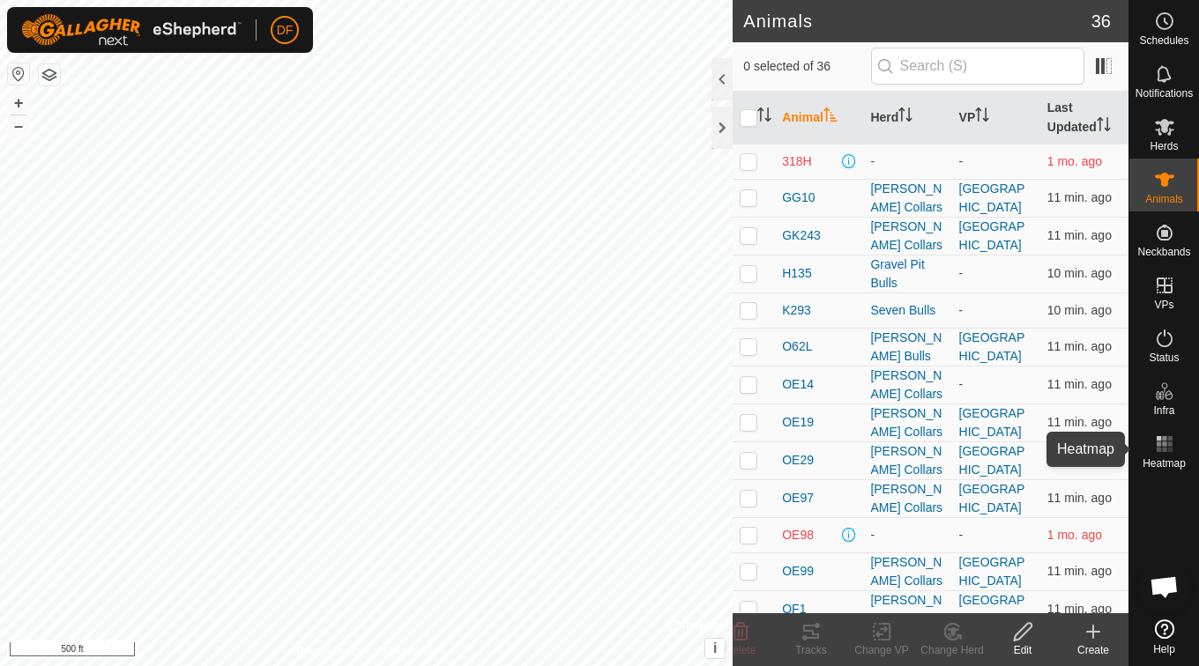
click at [1156, 460] on span "Heatmap" at bounding box center [1163, 463] width 43 height 11
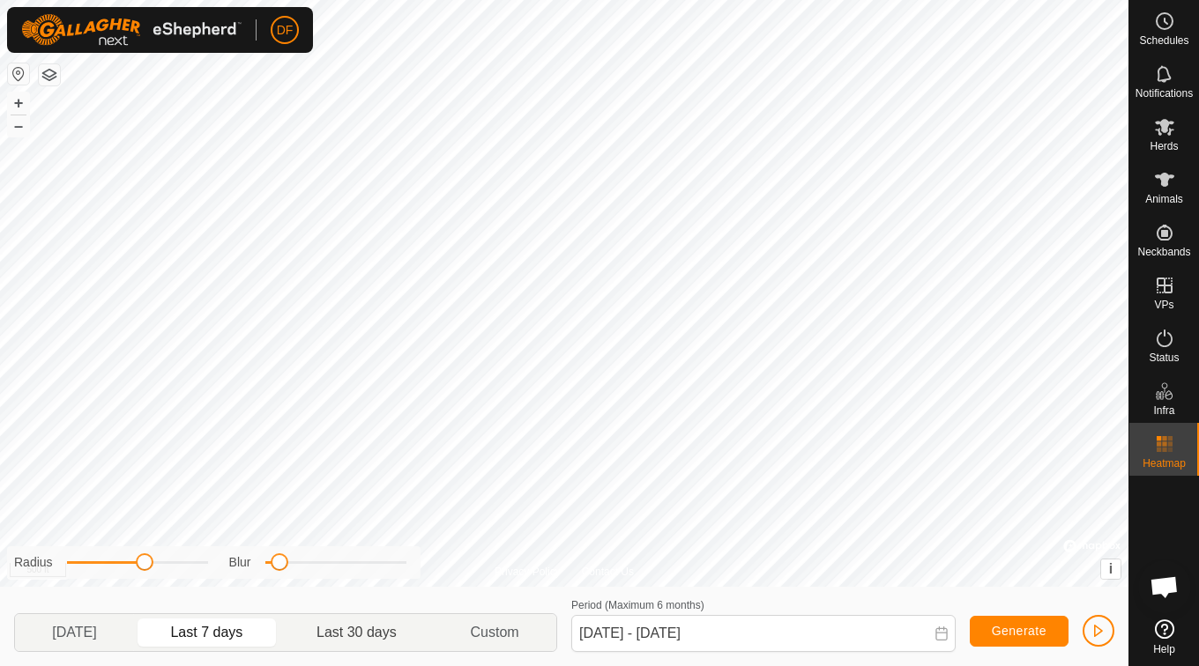
click at [373, 638] on p-togglebutton "Last 30 days" at bounding box center [356, 632] width 153 height 37
click at [91, 646] on p-togglebutton "[DATE]" at bounding box center [74, 632] width 119 height 37
type input "[DATE] - [DATE]"
drag, startPoint x: 1171, startPoint y: 134, endPoint x: 1164, endPoint y: 191, distance: 57.7
click at [1164, 191] on nav "Schedules Notifications Herds Animals Neckbands VPs Status Infra Heatmap Help" at bounding box center [1164, 333] width 70 height 666
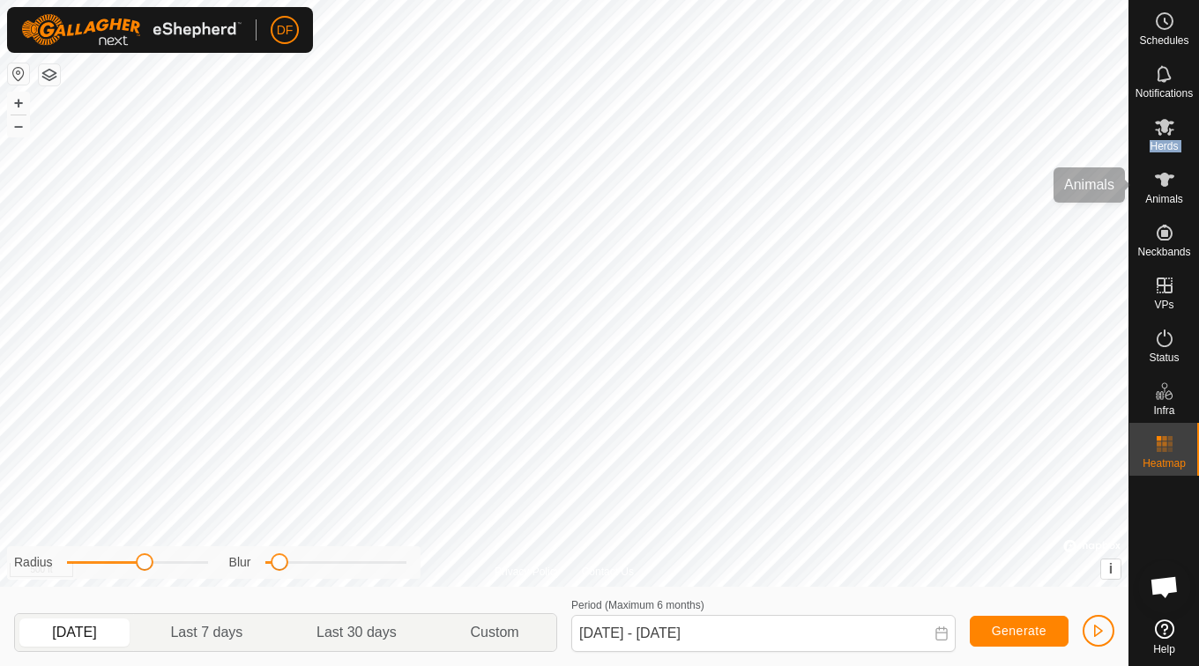
click at [1164, 191] on es-animals-svg-icon at bounding box center [1165, 180] width 32 height 28
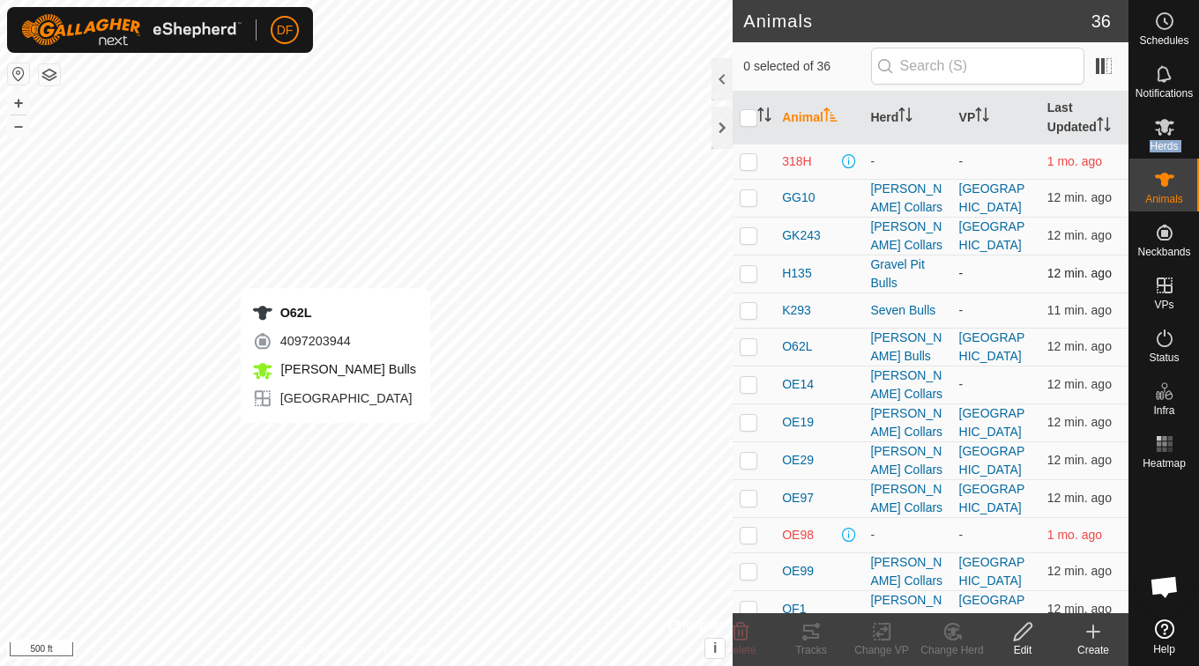
checkbox input "true"
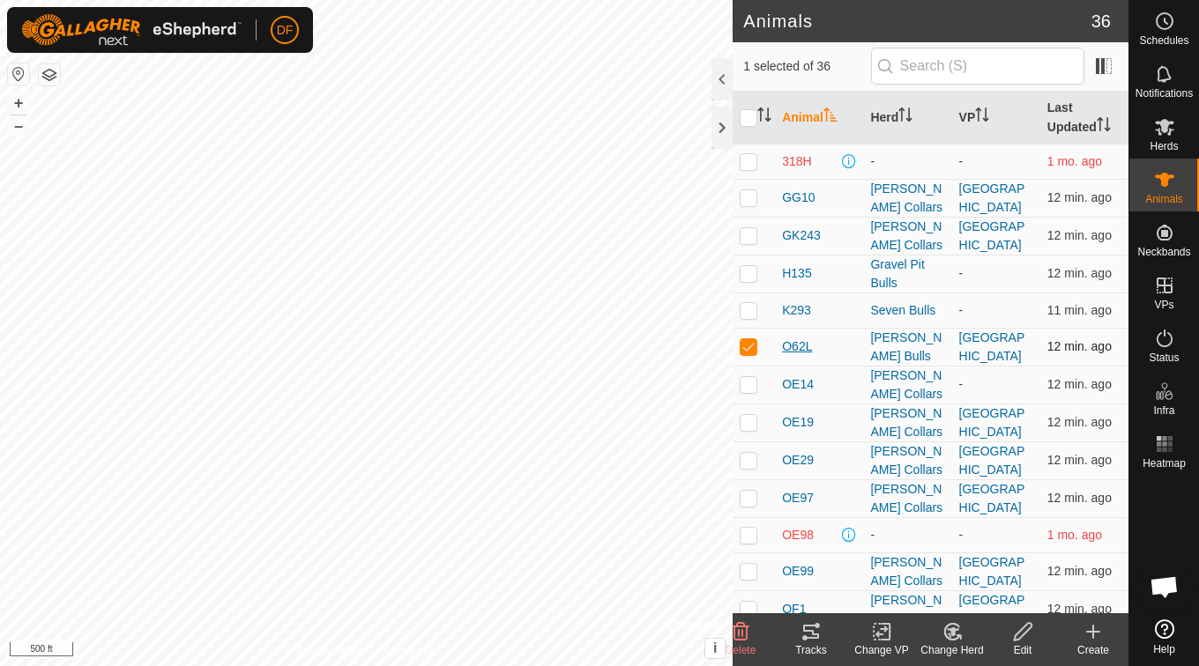
click at [806, 344] on span "O62L" at bounding box center [797, 347] width 30 height 19
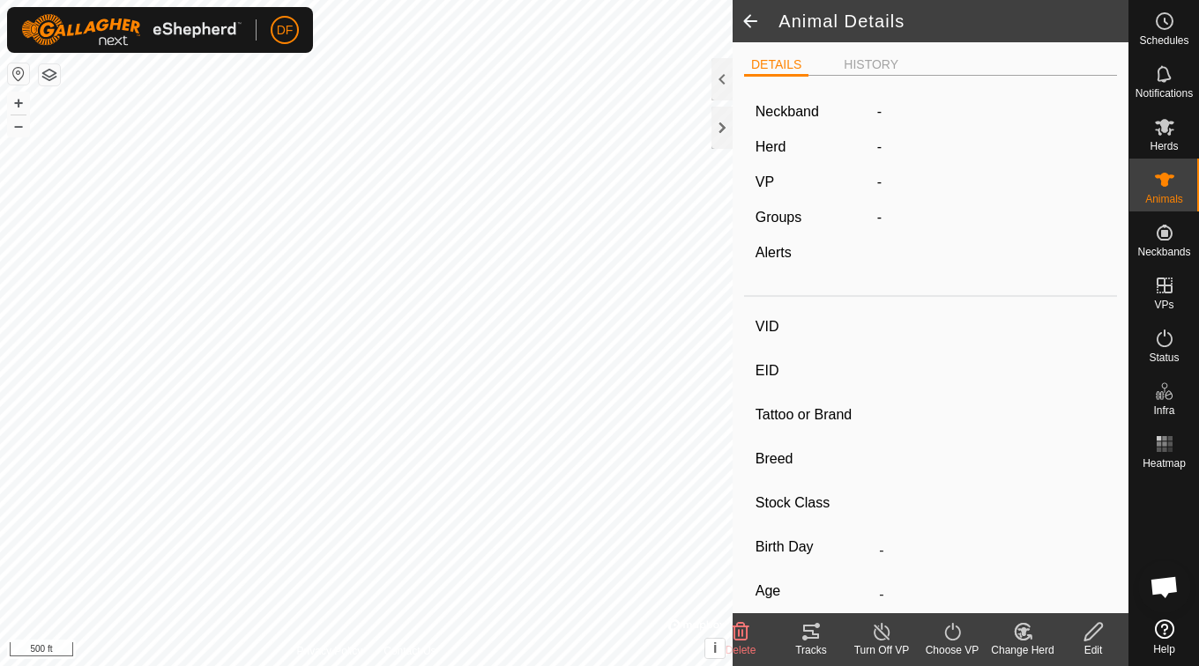
type input "O62L"
type input "-"
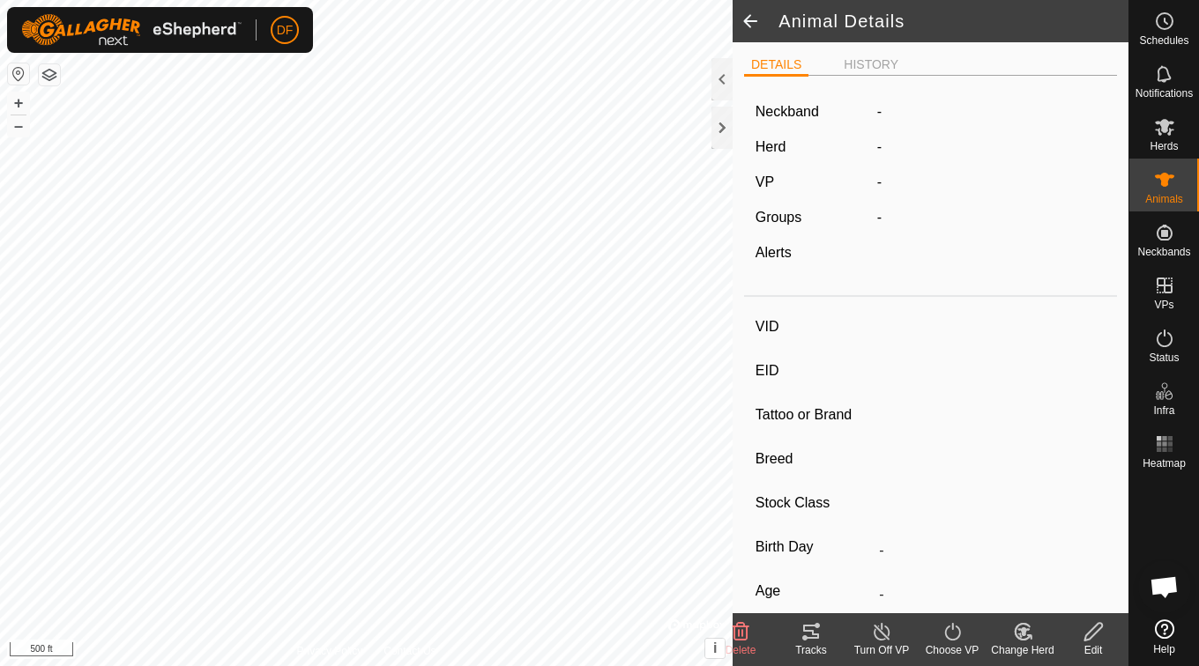
type input "-"
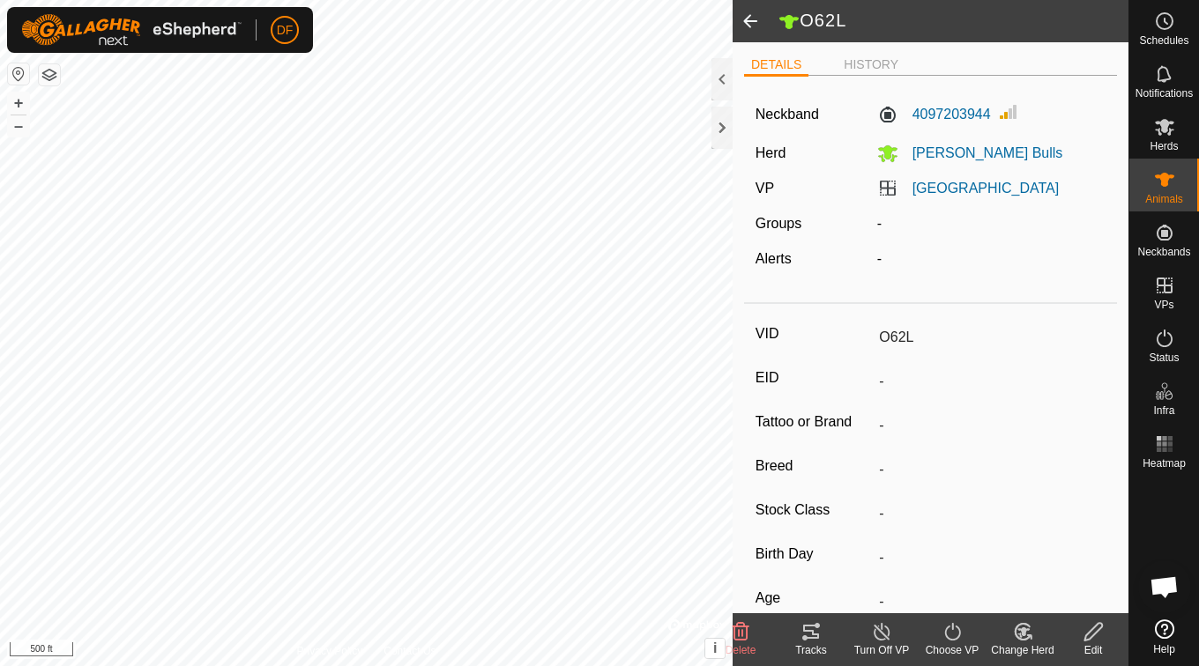
click at [825, 644] on div "Tracks" at bounding box center [811, 651] width 71 height 16
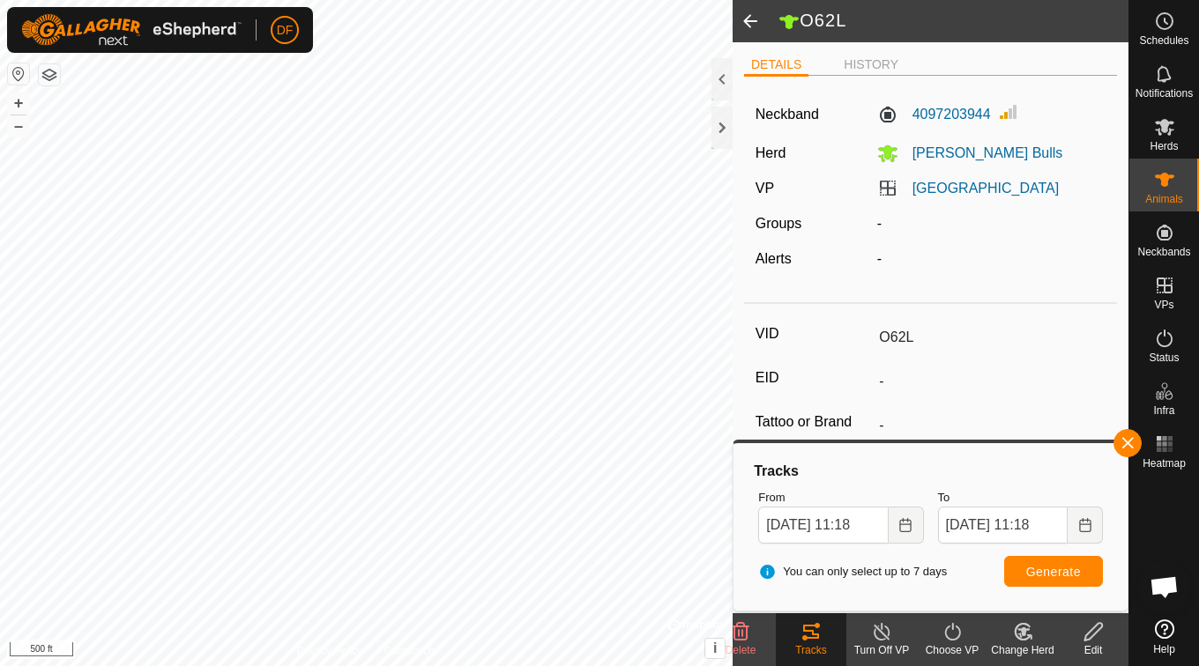
click at [749, 7] on span at bounding box center [749, 21] width 35 height 42
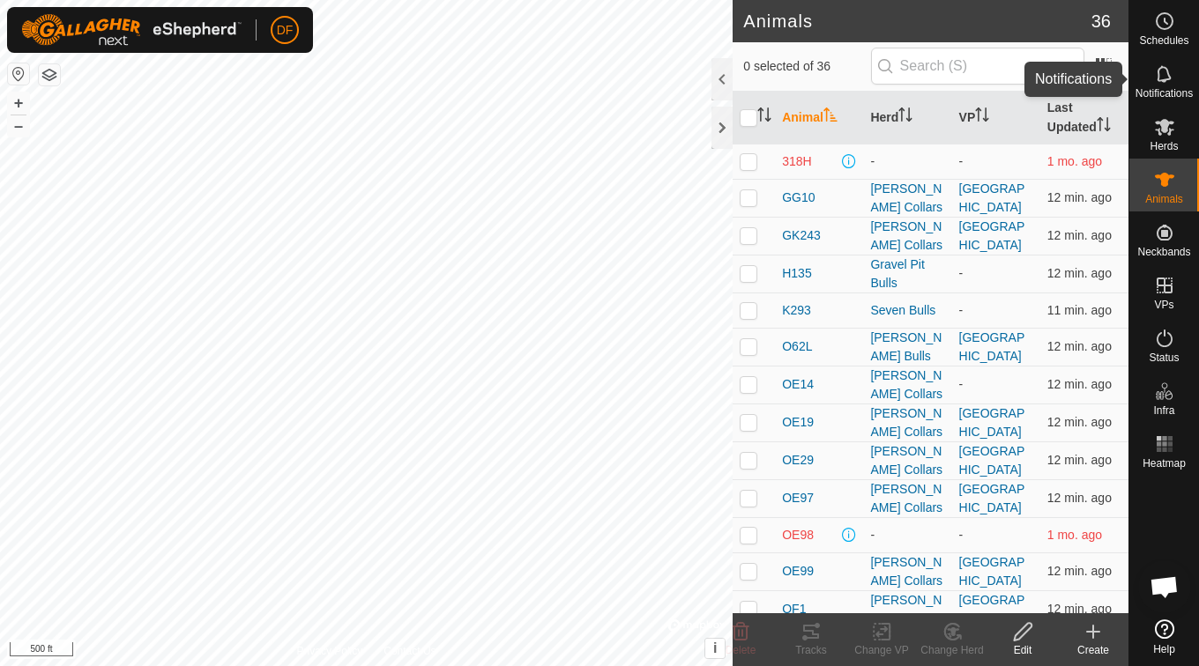
click at [1178, 71] on es-notification-svg-icon at bounding box center [1165, 74] width 32 height 28
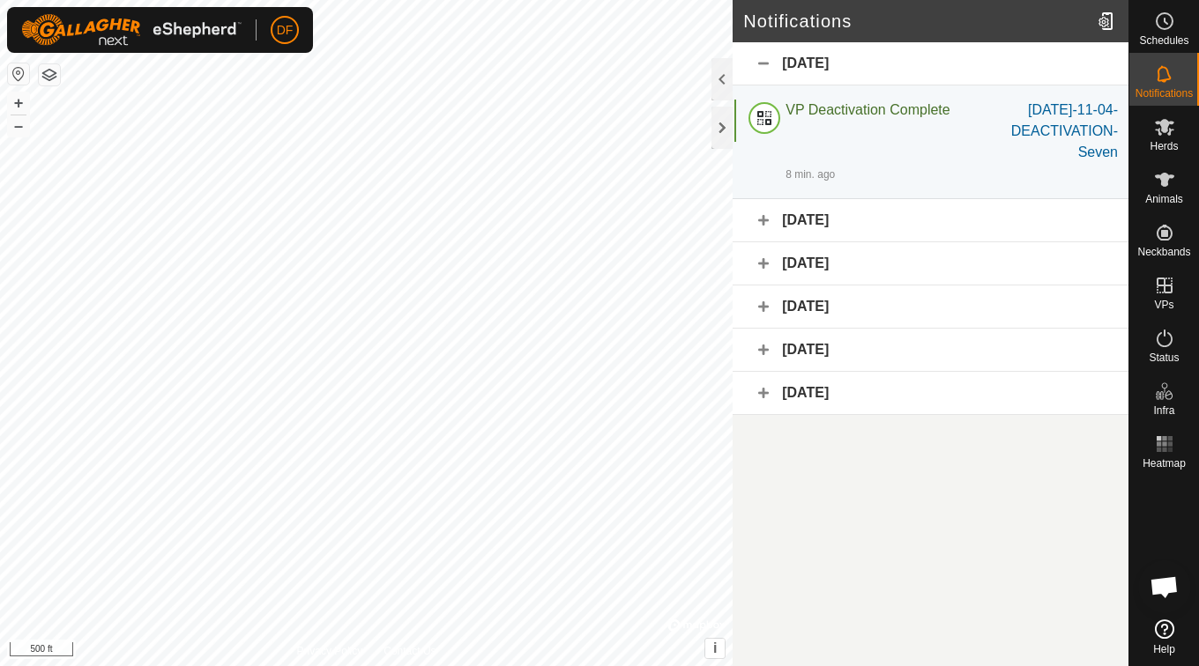
click at [759, 66] on div "[DATE]" at bounding box center [930, 63] width 396 height 43
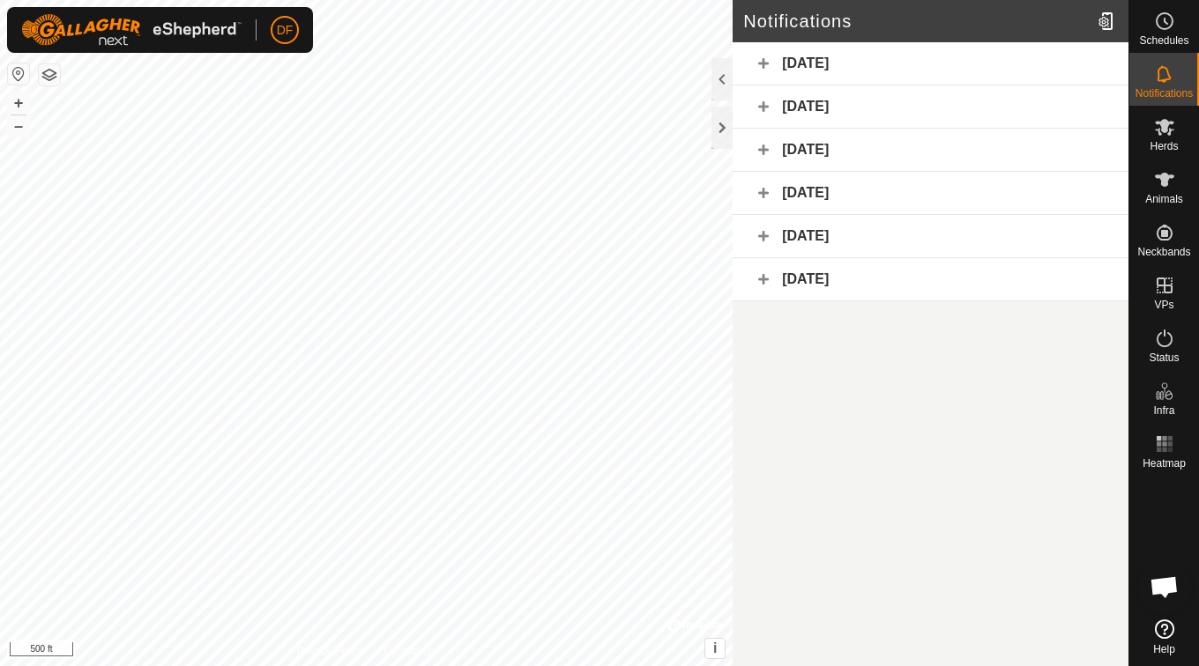
click at [767, 112] on div "[DATE]" at bounding box center [930, 107] width 396 height 43
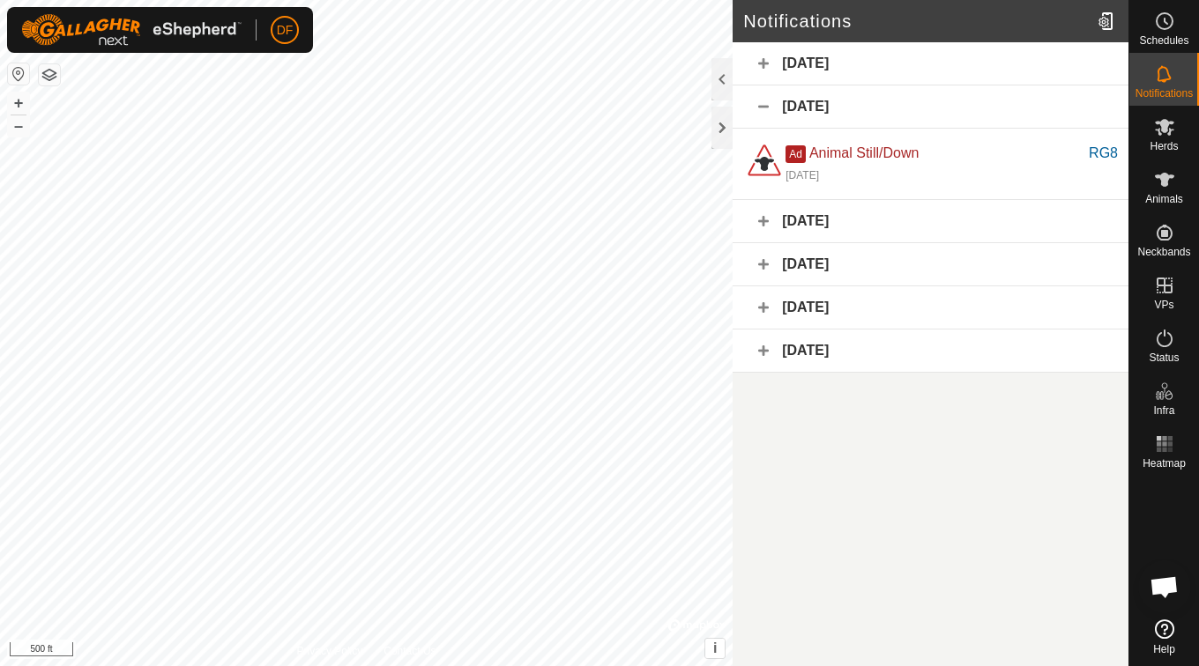
click at [769, 95] on div "[DATE]" at bounding box center [930, 107] width 396 height 43
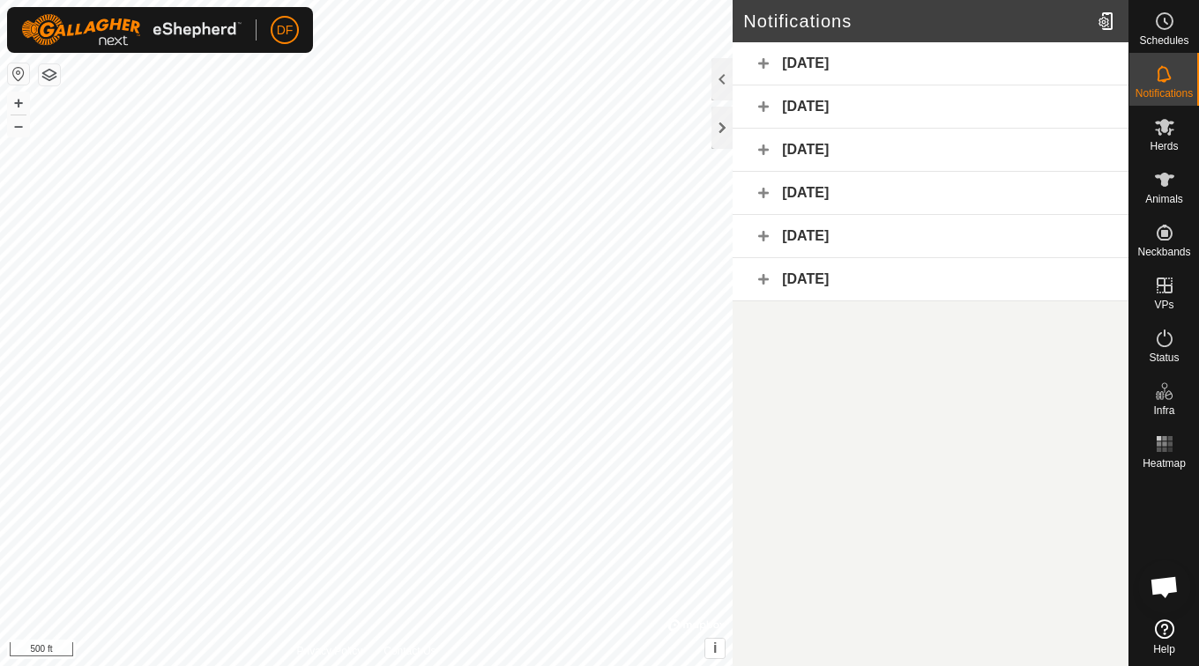
click at [769, 145] on div "[DATE]" at bounding box center [930, 150] width 396 height 43
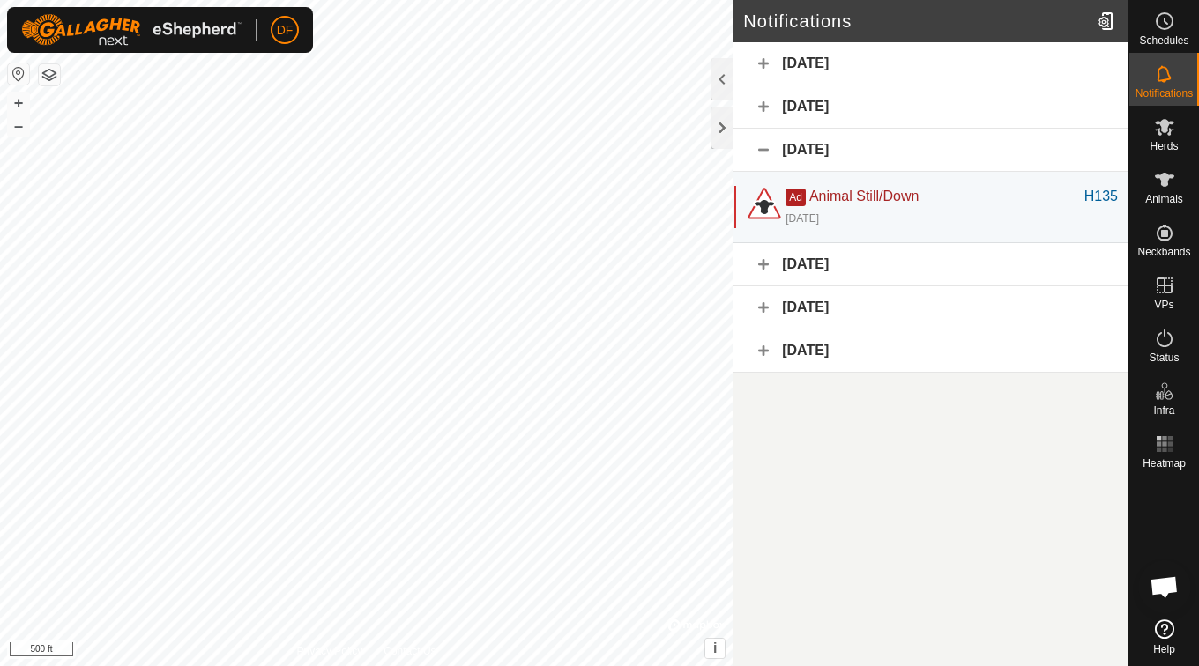
click at [769, 145] on div "[DATE]" at bounding box center [930, 150] width 396 height 43
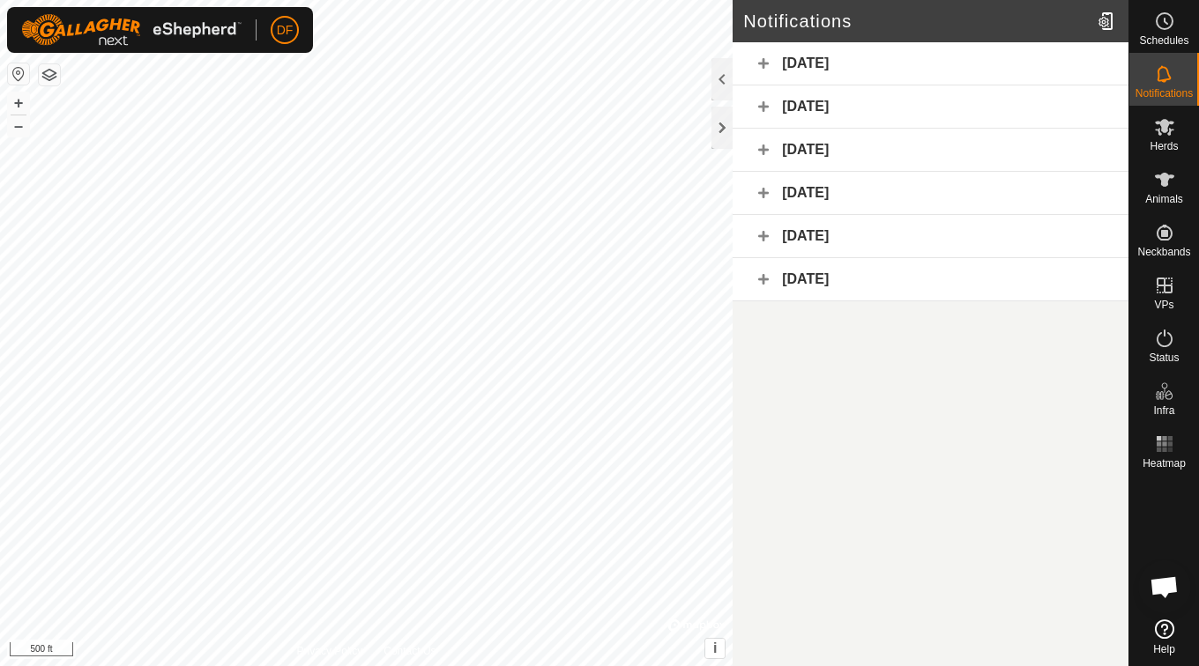
click at [768, 190] on div "[DATE]" at bounding box center [930, 193] width 396 height 43
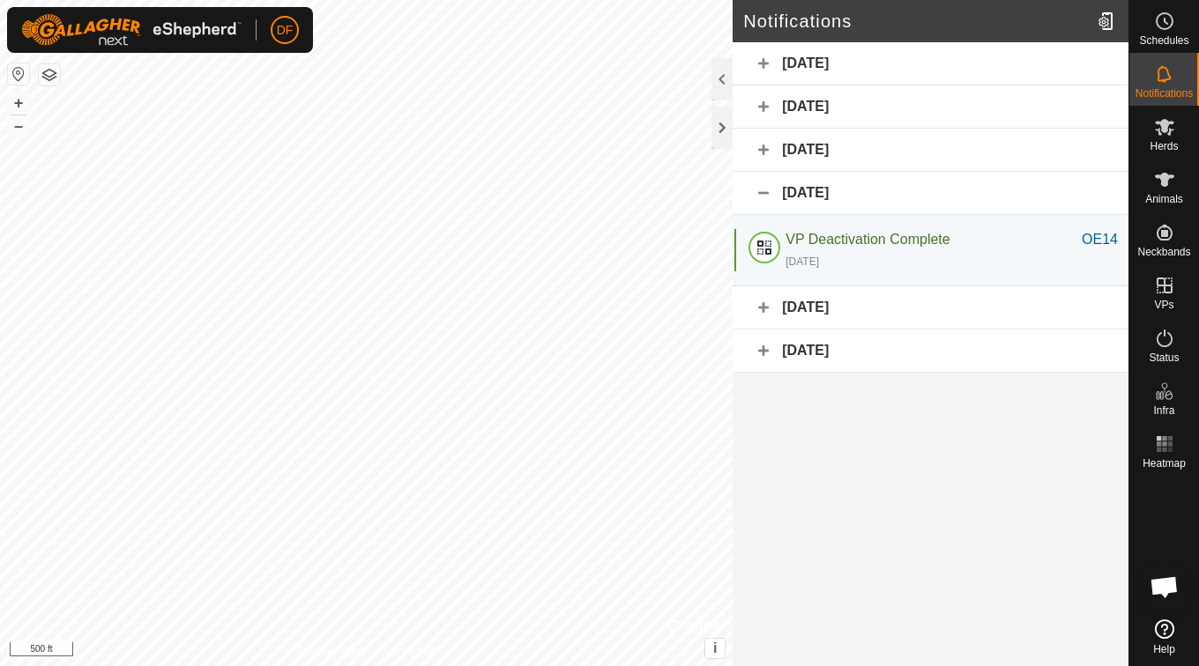
click at [768, 190] on div "[DATE]" at bounding box center [930, 193] width 396 height 43
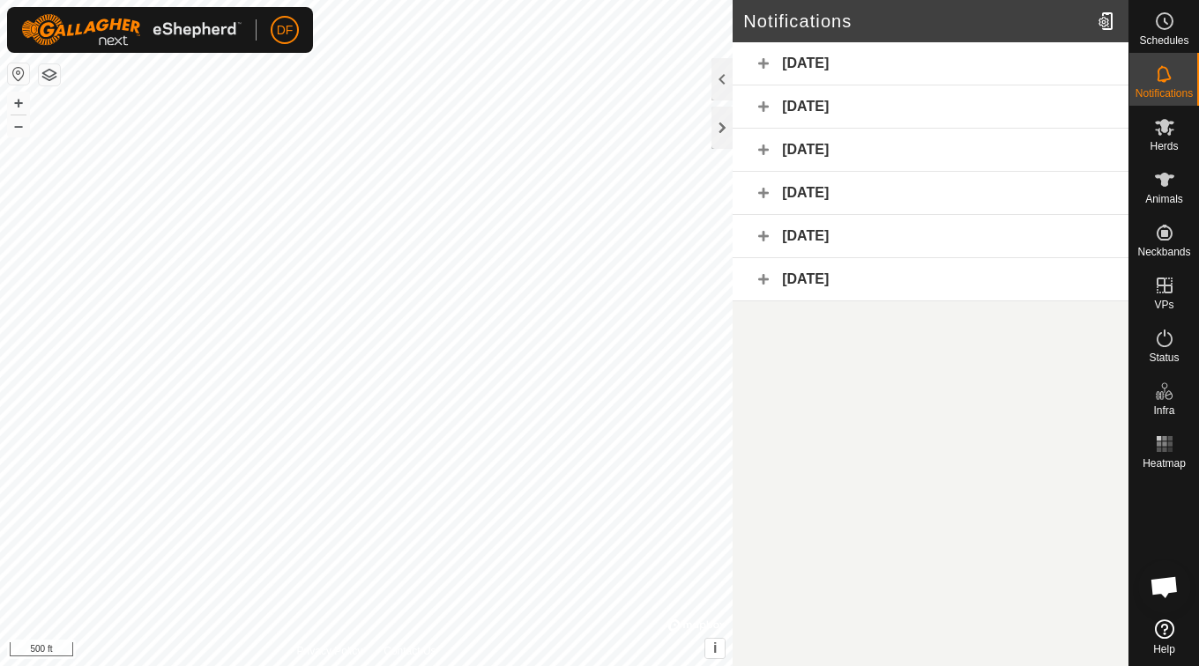
click at [764, 234] on div "[DATE]" at bounding box center [930, 236] width 396 height 43
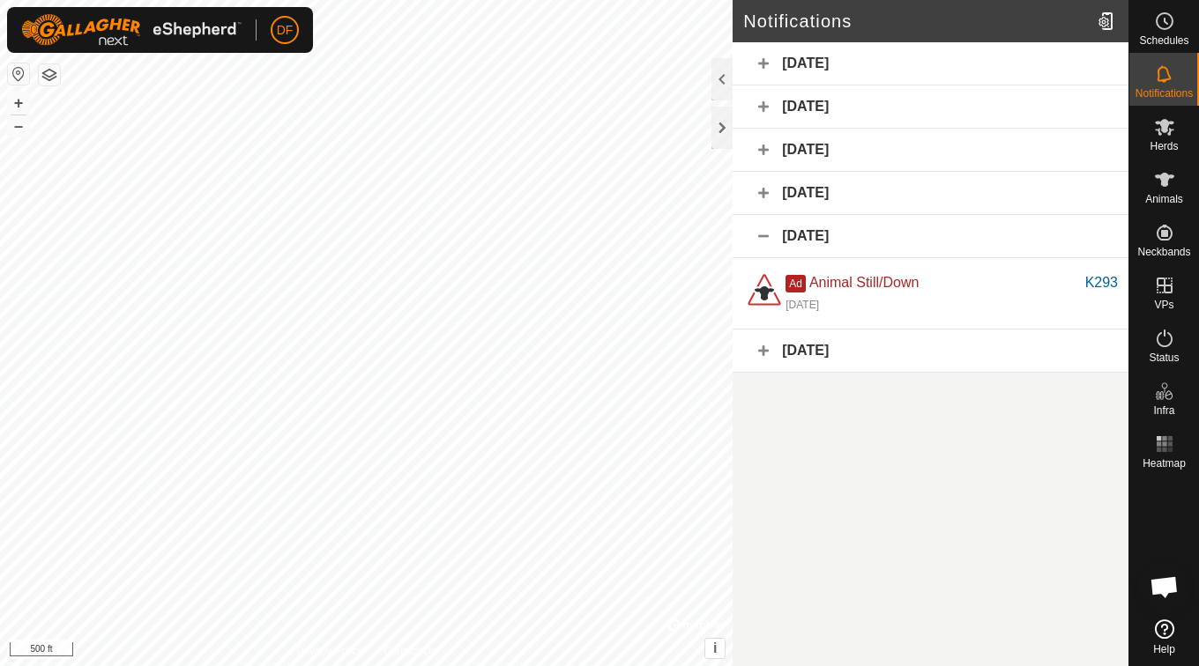
click at [764, 234] on div "[DATE]" at bounding box center [930, 236] width 396 height 43
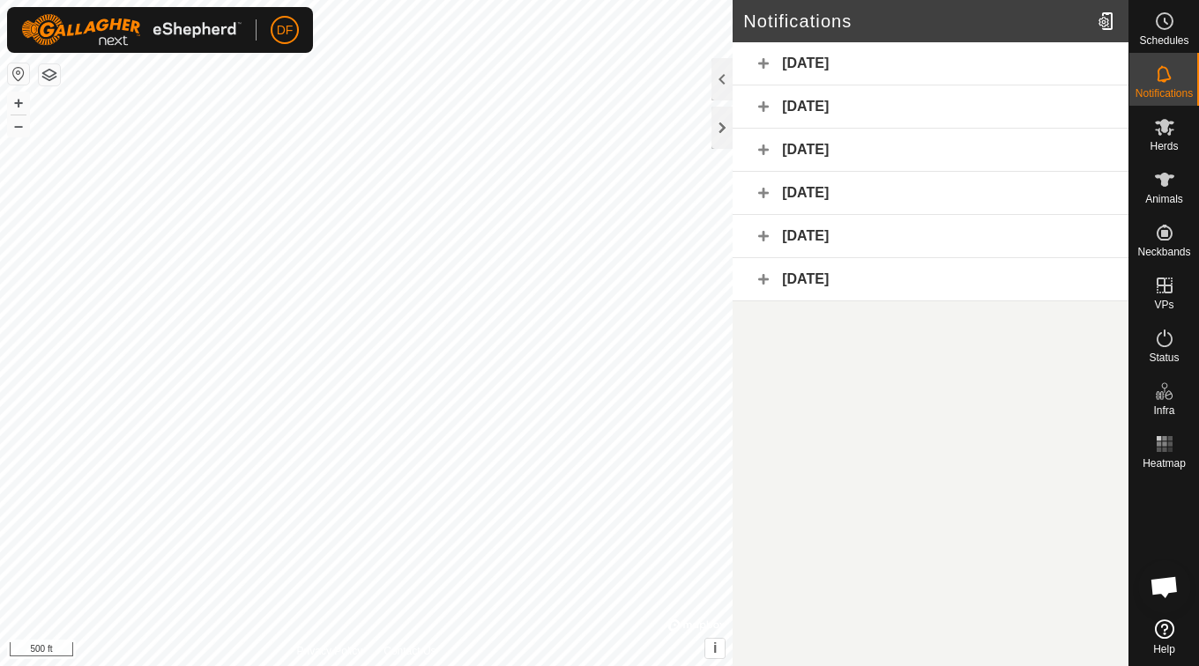
click at [764, 281] on div "[DATE]" at bounding box center [930, 279] width 396 height 43
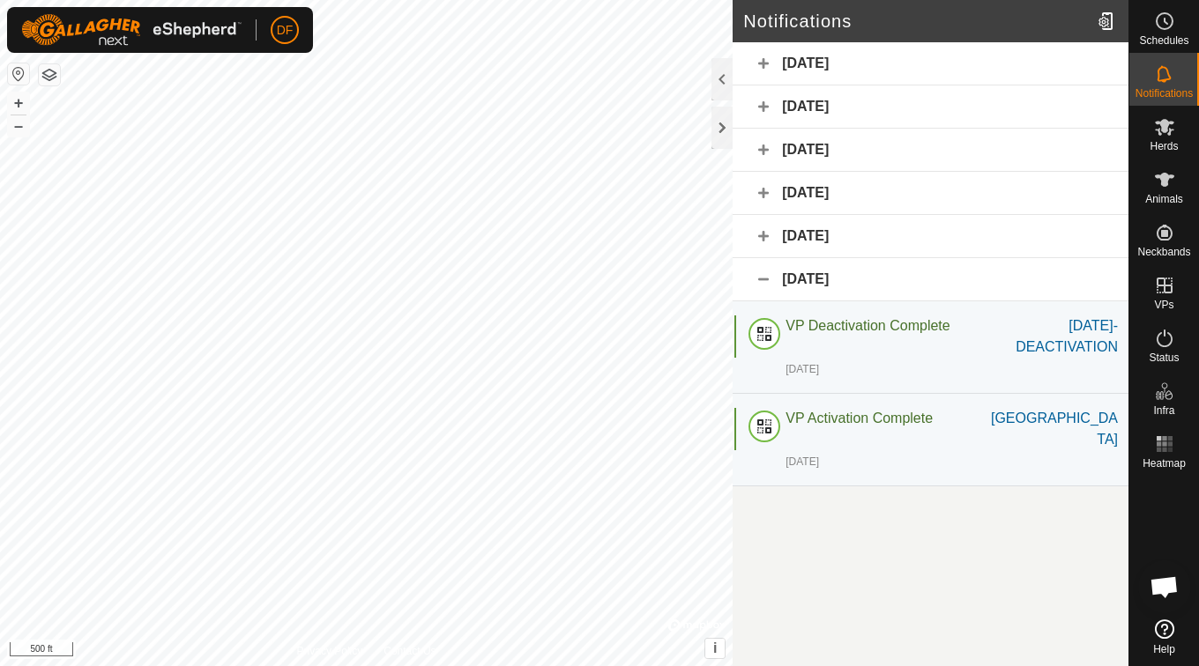
click at [764, 281] on div "[DATE]" at bounding box center [930, 279] width 396 height 43
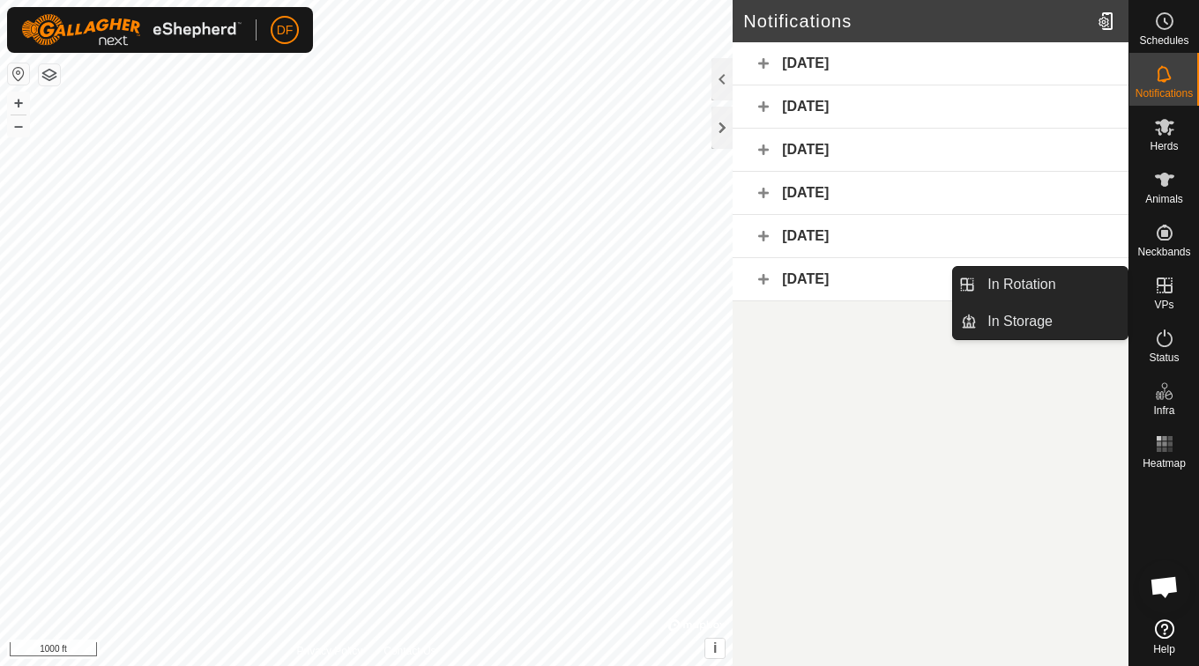
drag, startPoint x: 1134, startPoint y: 292, endPoint x: 1172, endPoint y: 305, distance: 41.0
click at [1172, 305] on span "VPs" at bounding box center [1163, 305] width 19 height 11
click at [1062, 294] on link "In Rotation" at bounding box center [1052, 284] width 151 height 35
